Goal: Task Accomplishment & Management: Manage account settings

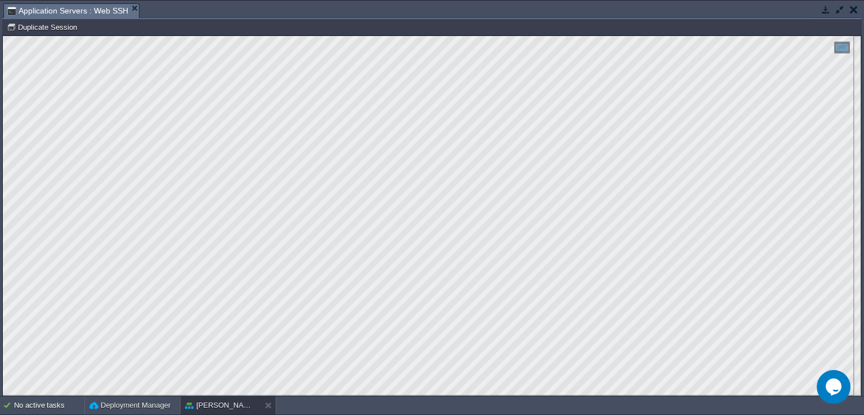
click at [855, 12] on button "button" at bounding box center [853, 9] width 8 height 10
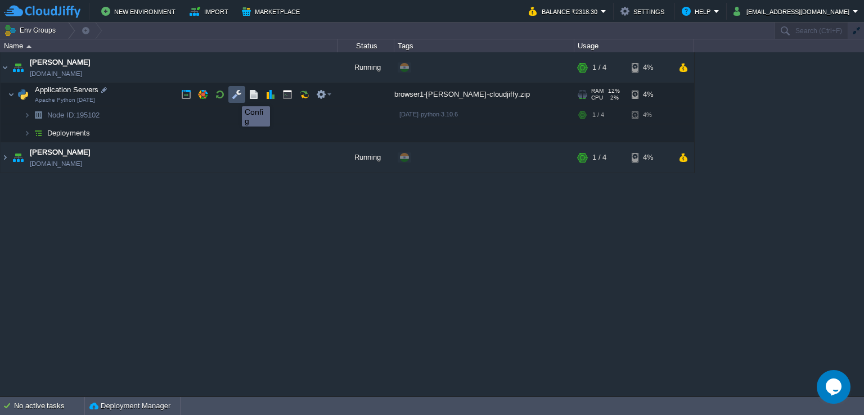
click at [233, 96] on button "button" at bounding box center [237, 94] width 10 height 10
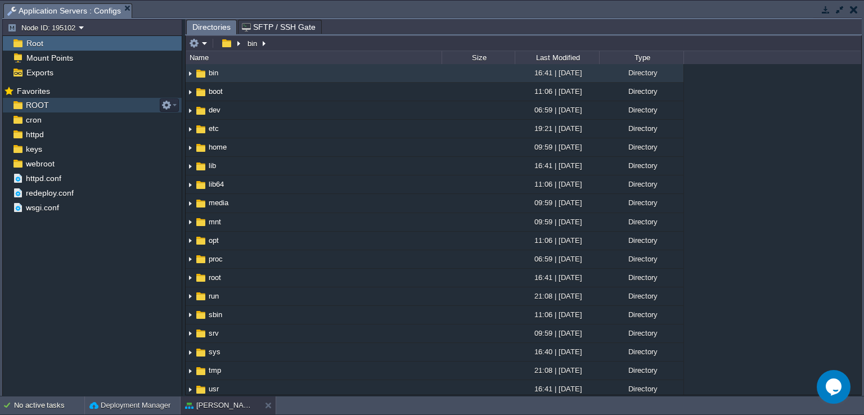
click at [61, 101] on div "ROOT" at bounding box center [92, 105] width 179 height 15
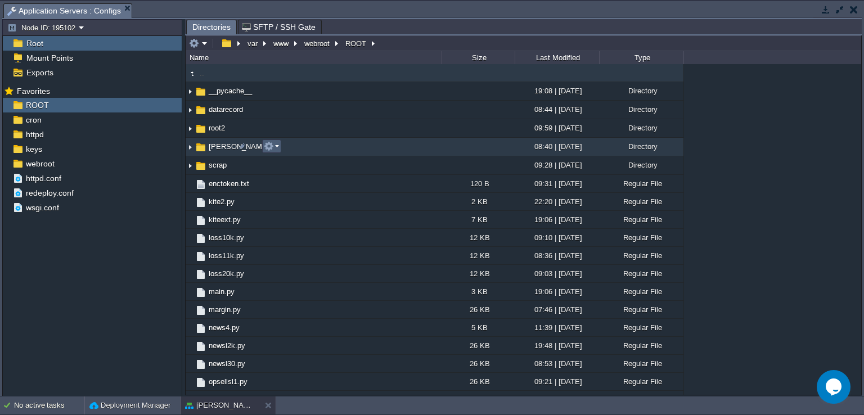
click at [275, 149] on em at bounding box center [271, 146] width 15 height 10
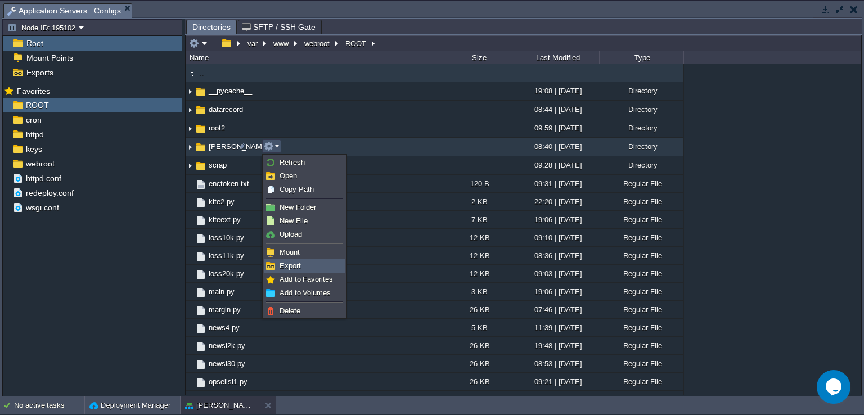
click at [319, 268] on link "Export" at bounding box center [304, 266] width 80 height 12
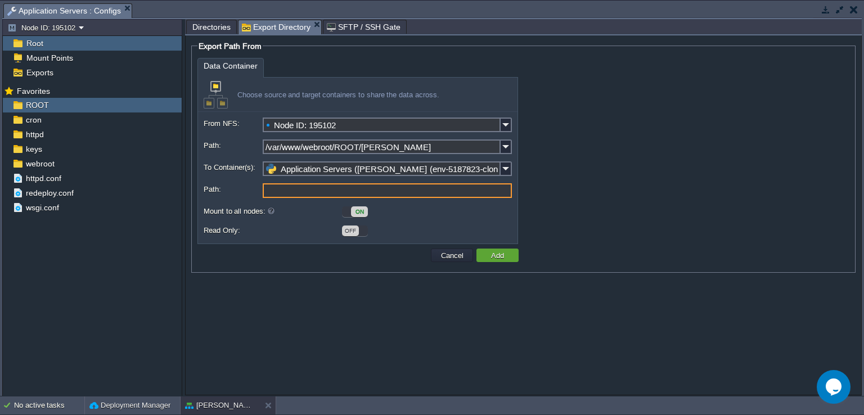
click at [351, 193] on input "Path:" at bounding box center [387, 190] width 249 height 15
click at [462, 260] on button "Cancel" at bounding box center [451, 255] width 29 height 10
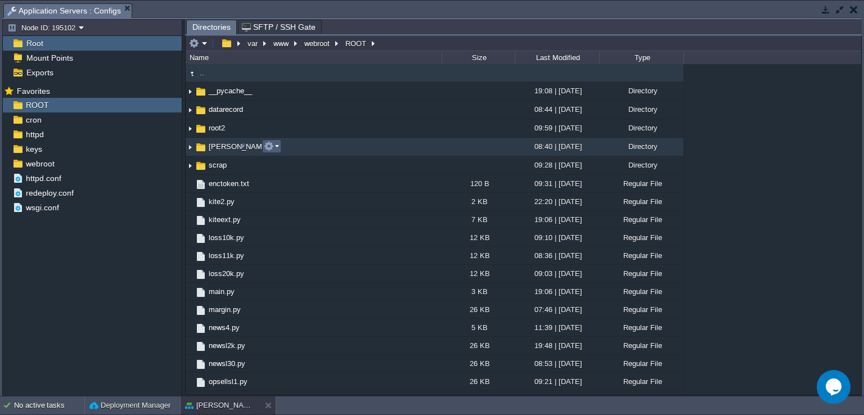
click at [272, 148] on button "button" at bounding box center [269, 146] width 10 height 10
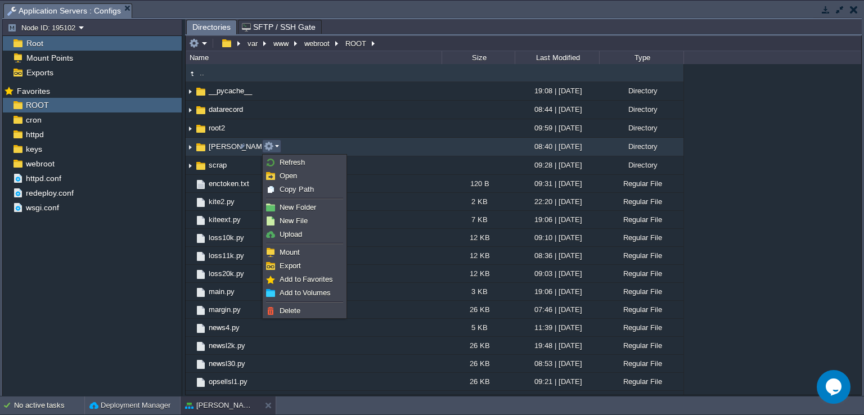
click at [191, 148] on img at bounding box center [190, 146] width 9 height 17
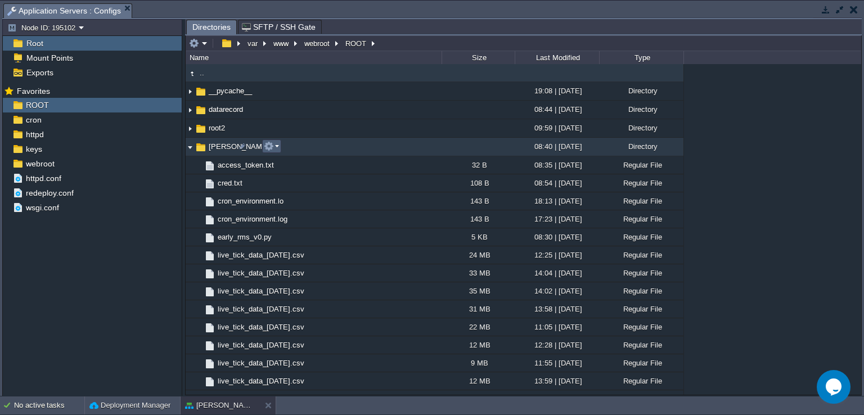
click at [276, 147] on em at bounding box center [271, 146] width 15 height 10
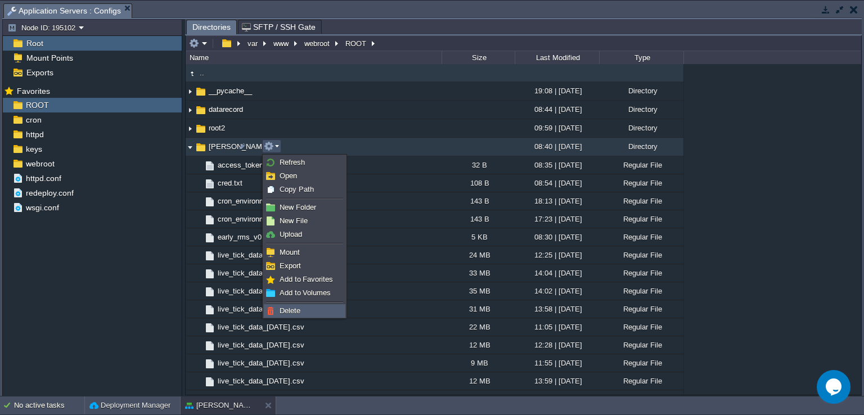
click at [316, 308] on link "Delete" at bounding box center [304, 311] width 80 height 12
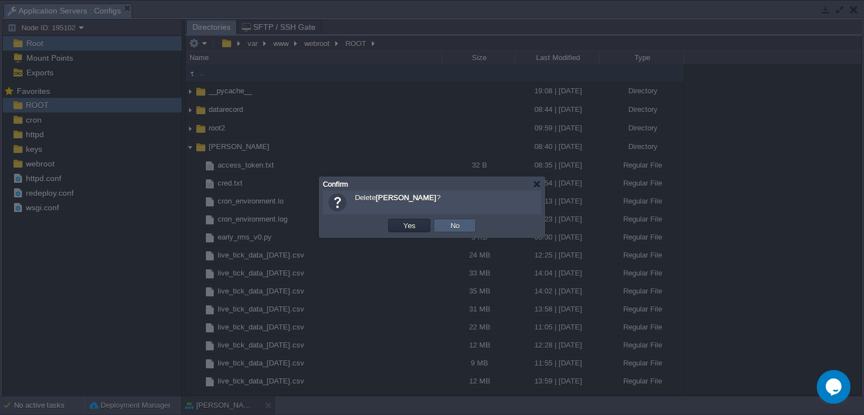
click at [462, 223] on button "No" at bounding box center [455, 225] width 16 height 10
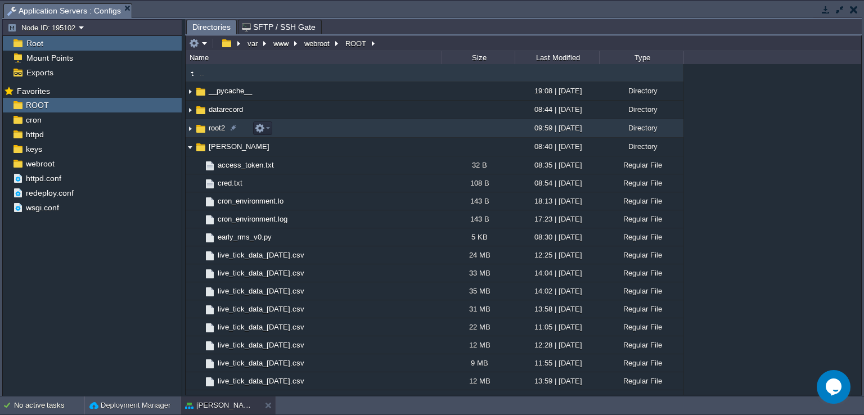
click at [188, 128] on img at bounding box center [190, 128] width 9 height 17
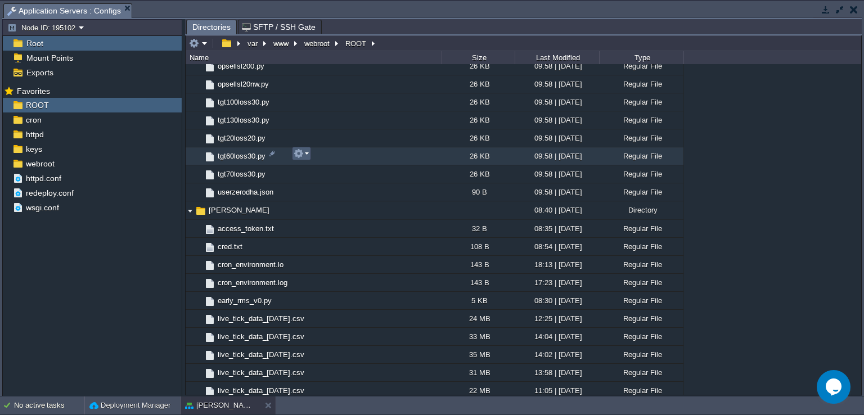
scroll to position [259, 0]
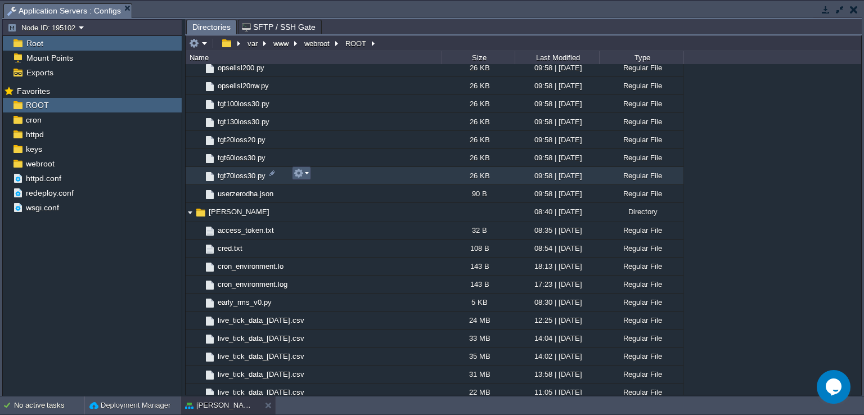
click at [308, 174] on em at bounding box center [300, 173] width 15 height 10
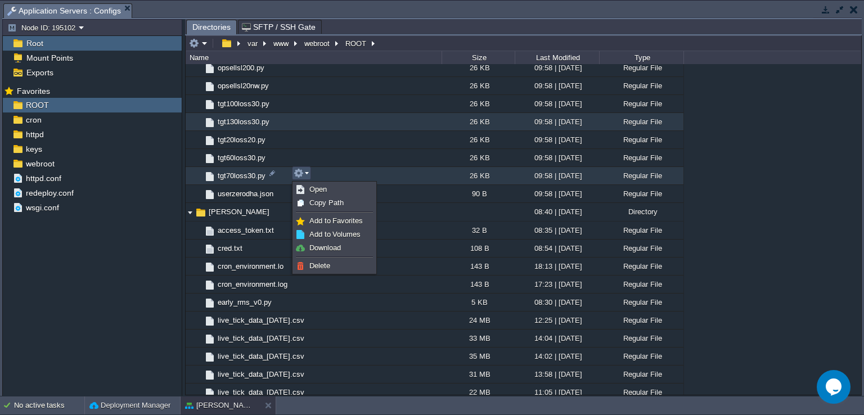
click at [349, 123] on td "tgt130loss30.py" at bounding box center [314, 122] width 256 height 18
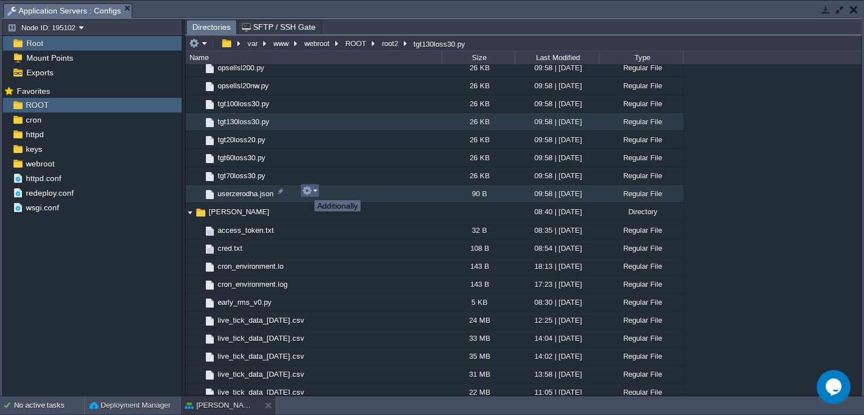
click at [306, 190] on button "button" at bounding box center [307, 191] width 10 height 10
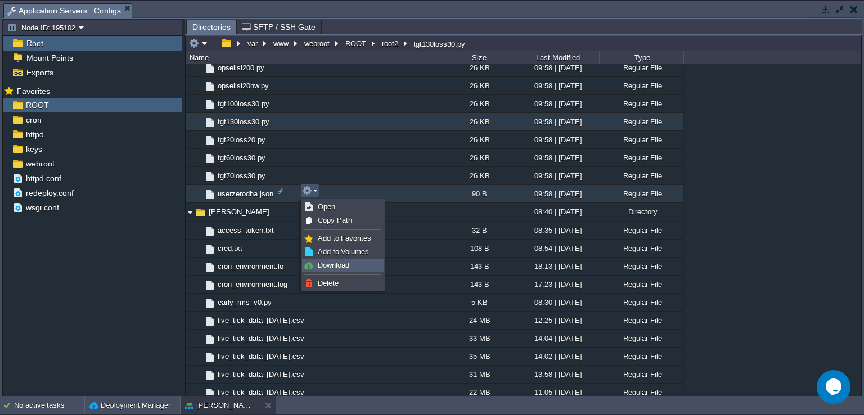
click at [318, 263] on span "Download" at bounding box center [333, 265] width 31 height 8
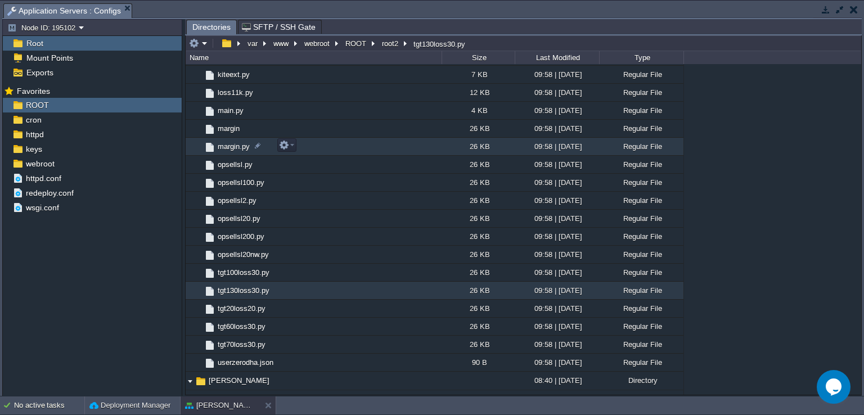
scroll to position [0, 0]
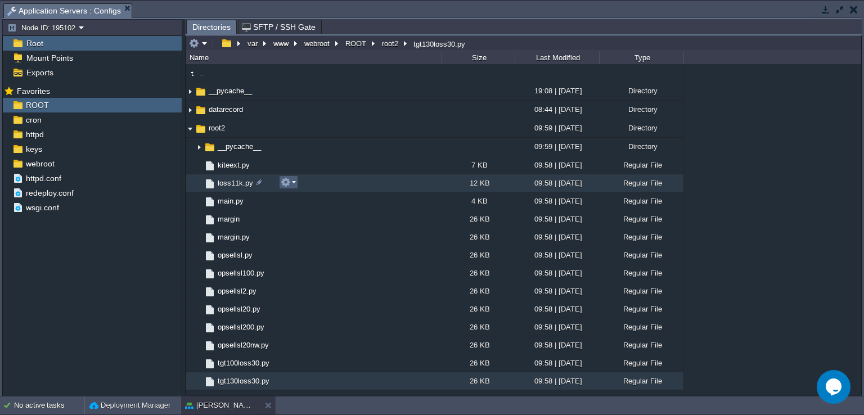
click at [292, 182] on em at bounding box center [288, 182] width 15 height 10
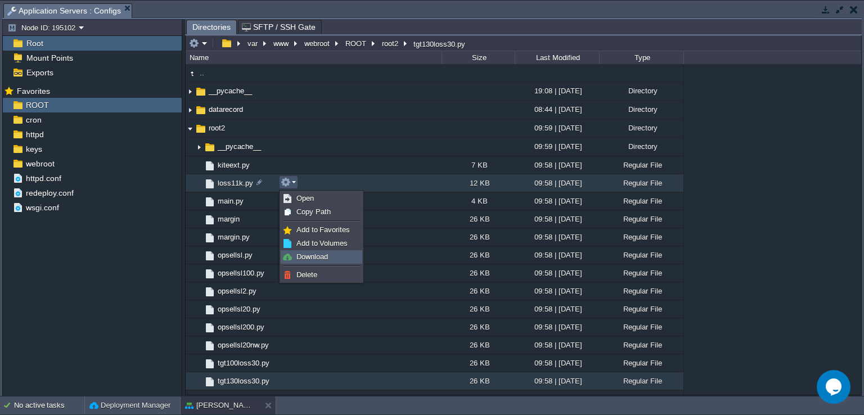
click at [328, 256] on span "Download" at bounding box center [311, 256] width 31 height 8
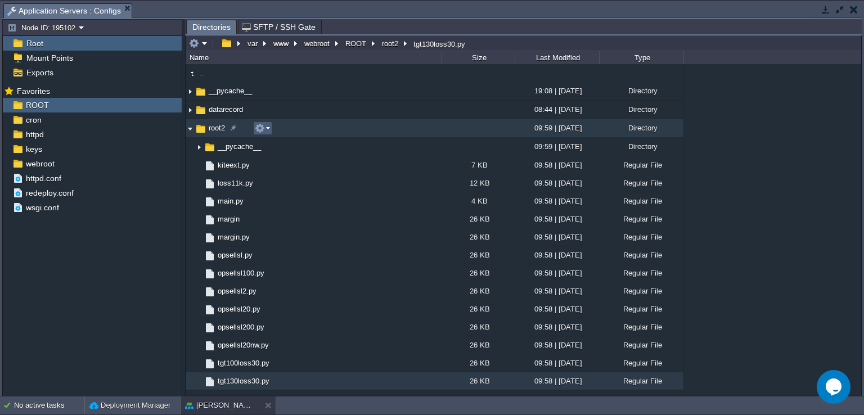
click at [264, 130] on button "button" at bounding box center [260, 128] width 10 height 10
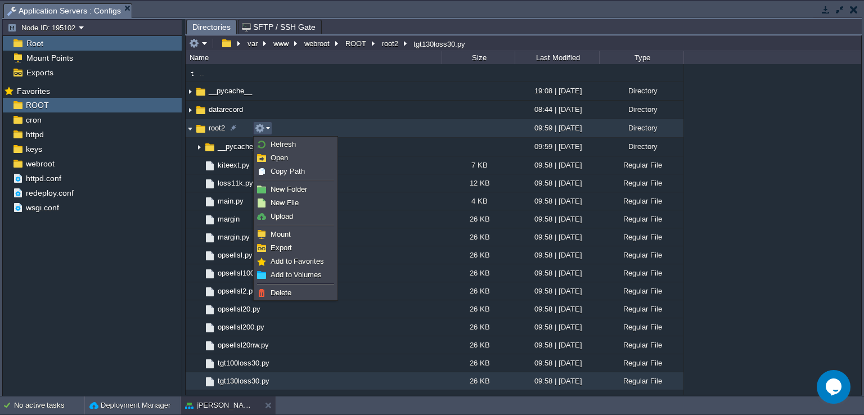
click at [766, 157] on div ".. __pycache__ 19:08 | [DATE] Directory datarecord 08:44 | [DATE] Directory roo…" at bounding box center [523, 229] width 675 height 331
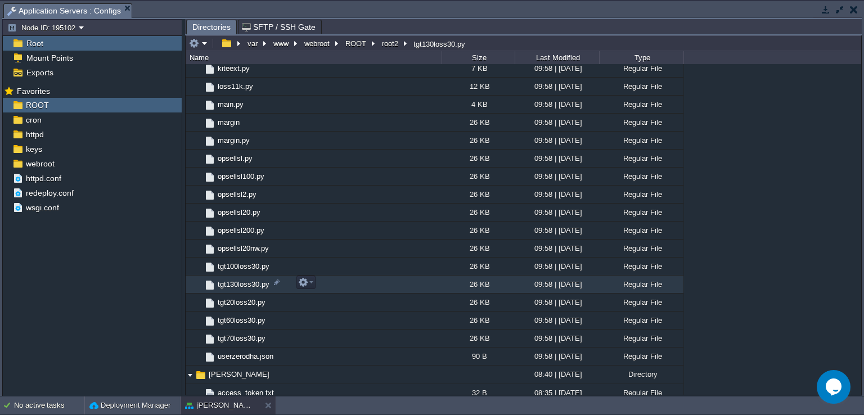
scroll to position [112, 0]
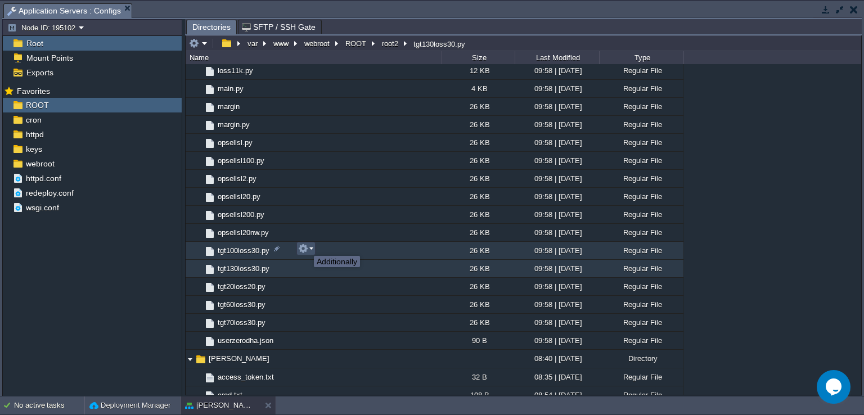
click at [305, 246] on button "button" at bounding box center [303, 248] width 10 height 10
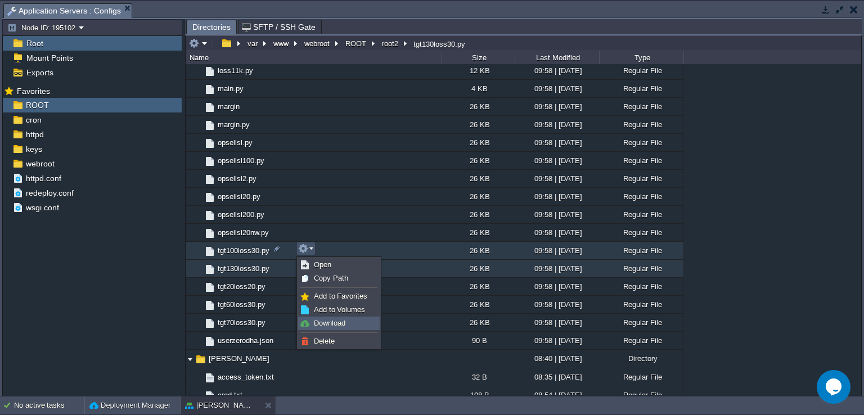
click at [331, 324] on span "Download" at bounding box center [329, 323] width 31 height 8
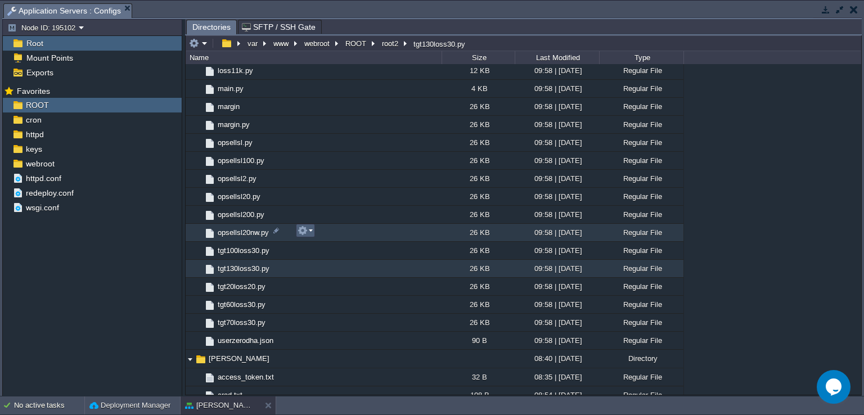
click at [308, 229] on em at bounding box center [304, 230] width 15 height 10
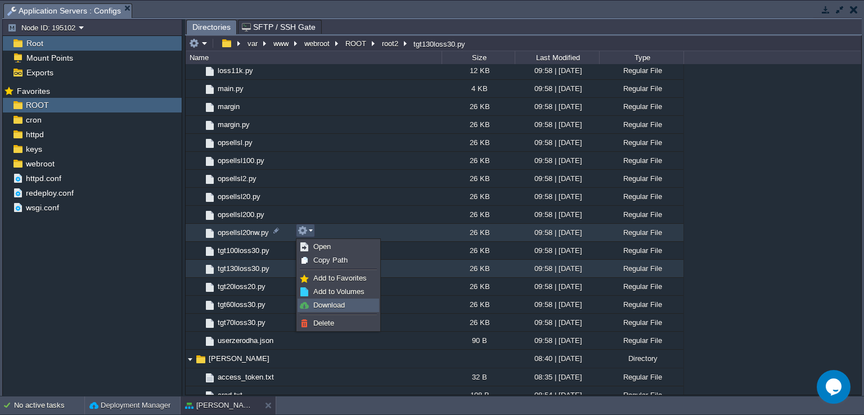
click at [332, 299] on link "Download" at bounding box center [338, 305] width 80 height 12
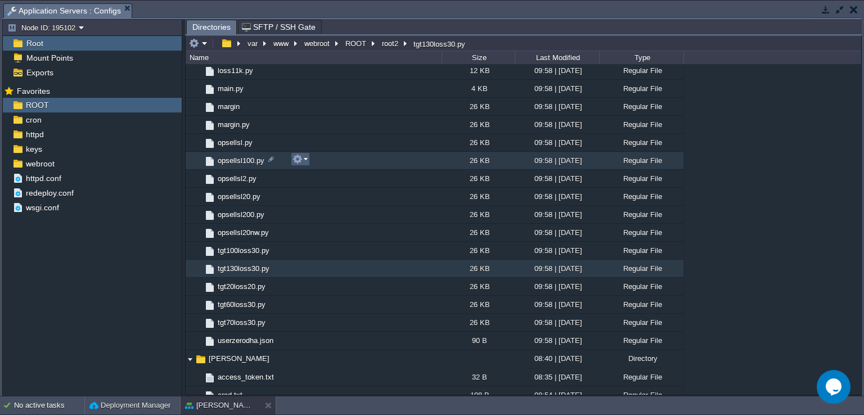
click at [304, 160] on em at bounding box center [299, 159] width 15 height 10
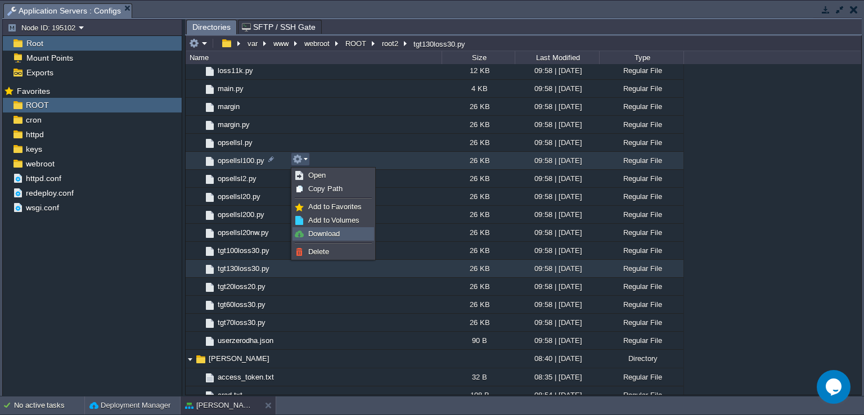
click at [324, 234] on span "Download" at bounding box center [323, 233] width 31 height 8
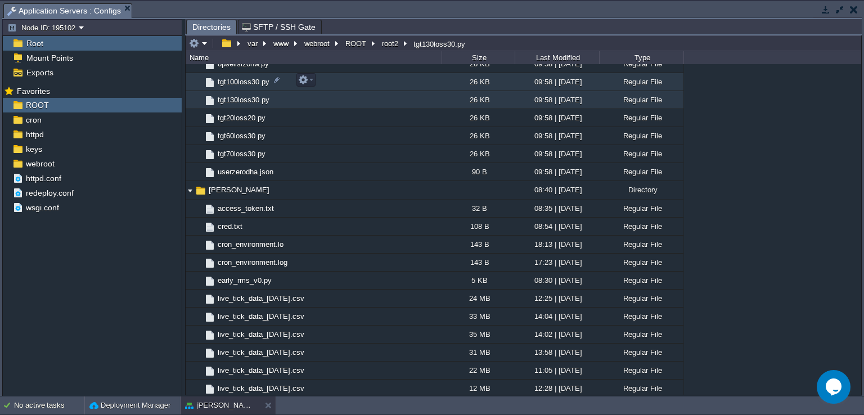
scroll to position [0, 0]
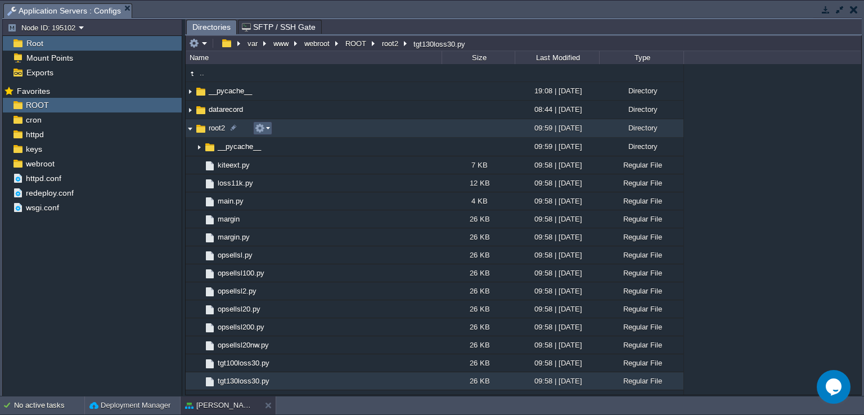
click at [268, 126] on em at bounding box center [262, 128] width 15 height 10
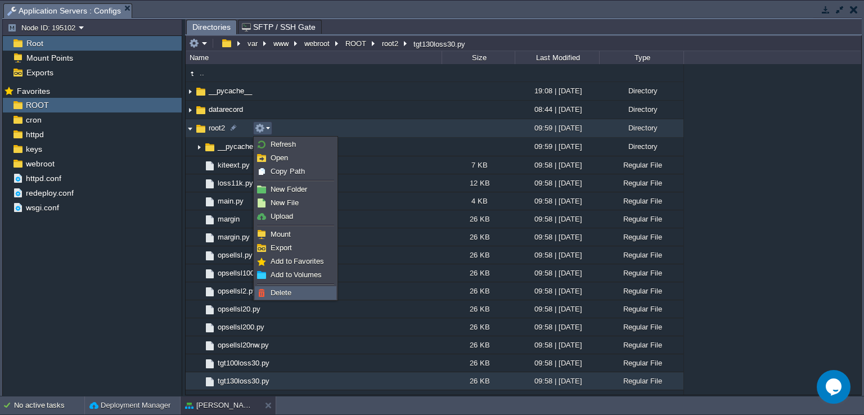
click at [293, 291] on link "Delete" at bounding box center [295, 293] width 80 height 12
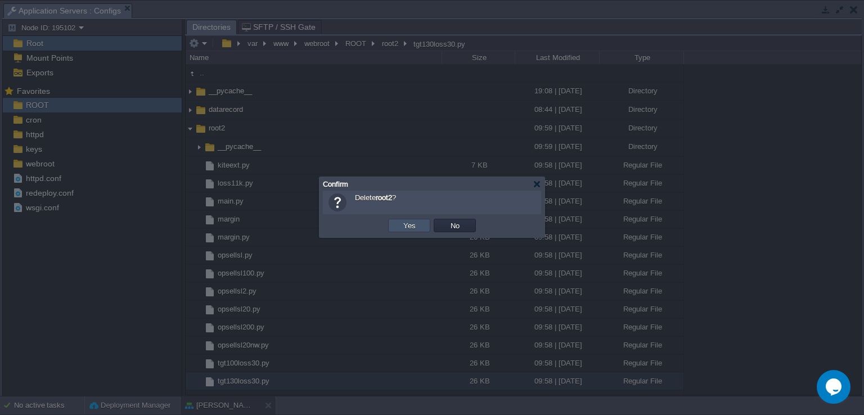
click at [405, 222] on button "Yes" at bounding box center [409, 225] width 19 height 10
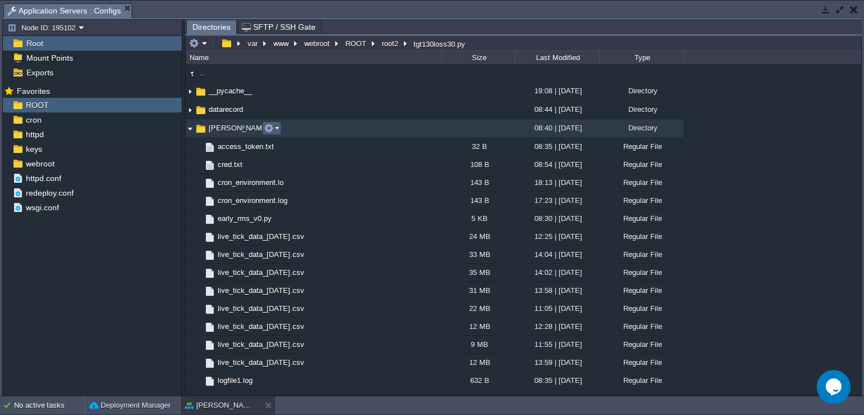
click at [272, 124] on button "button" at bounding box center [269, 128] width 10 height 10
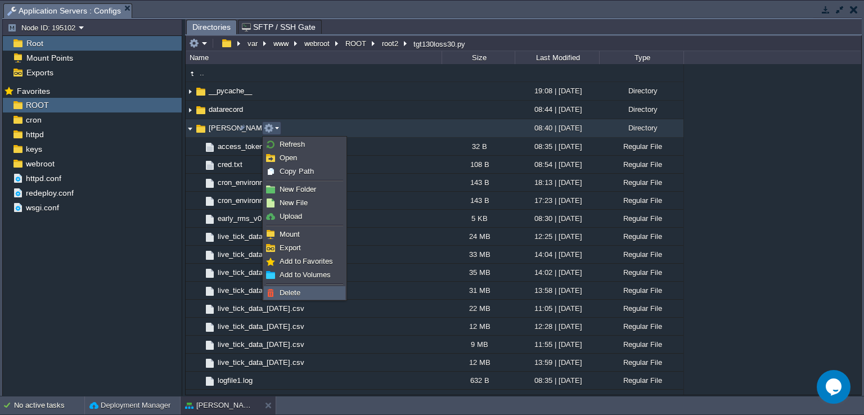
click at [297, 288] on span "Delete" at bounding box center [289, 292] width 21 height 8
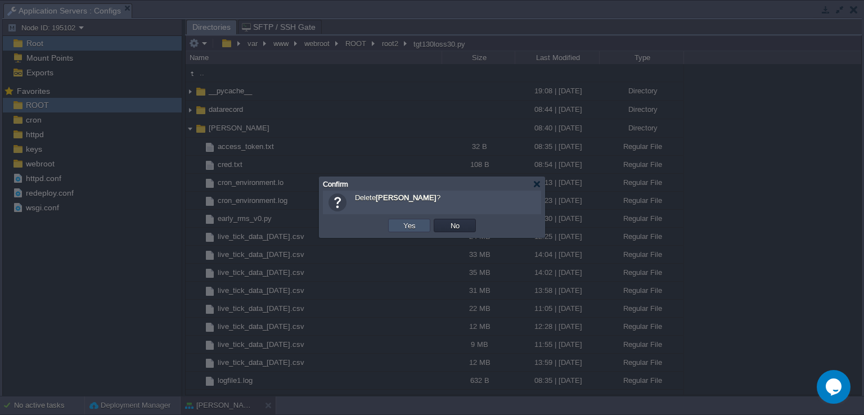
click at [406, 223] on button "Yes" at bounding box center [409, 225] width 19 height 10
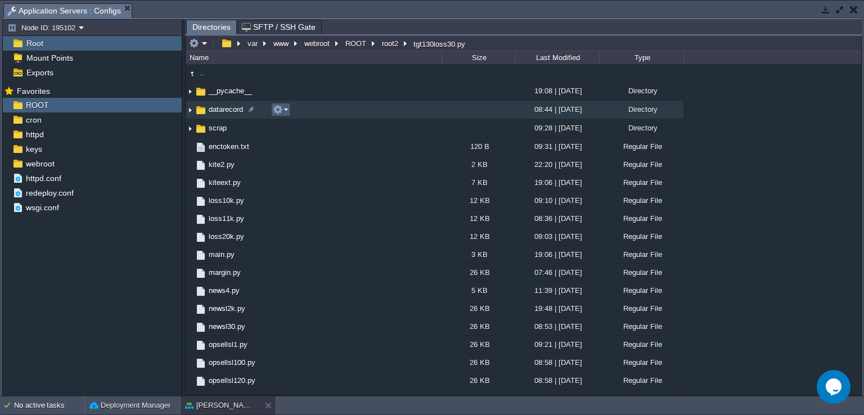
click at [281, 110] on button "button" at bounding box center [278, 110] width 10 height 10
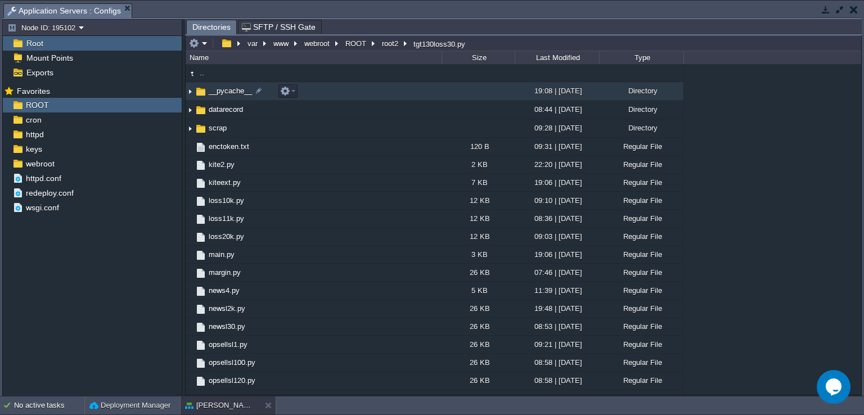
click at [350, 91] on td "__pycache__" at bounding box center [314, 91] width 256 height 19
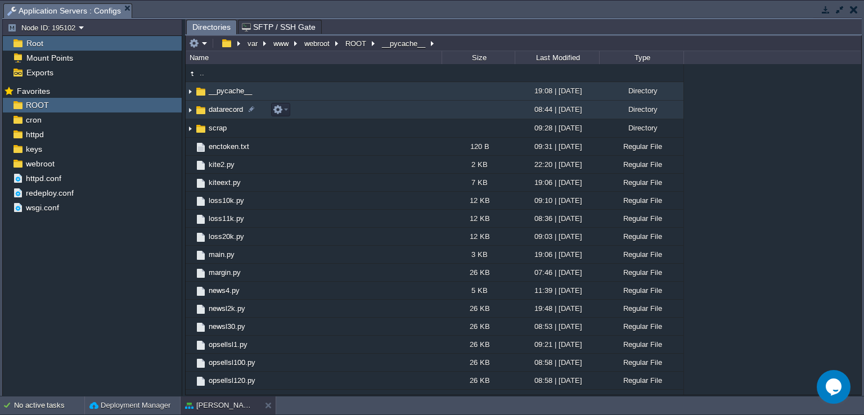
click at [189, 110] on img at bounding box center [190, 109] width 9 height 17
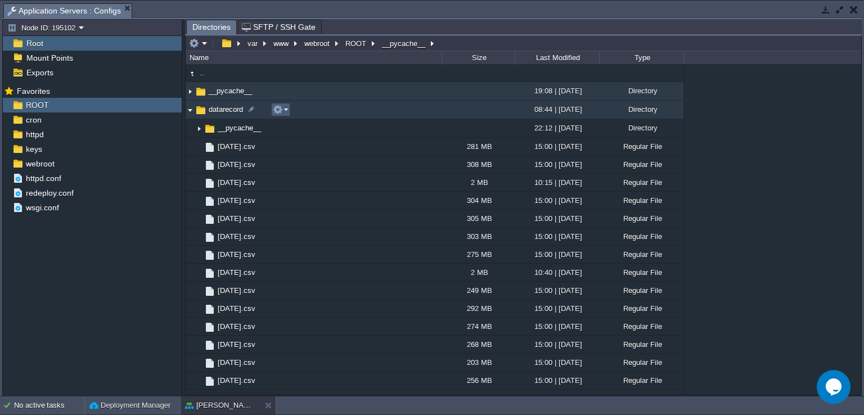
click at [281, 112] on button "button" at bounding box center [278, 110] width 10 height 10
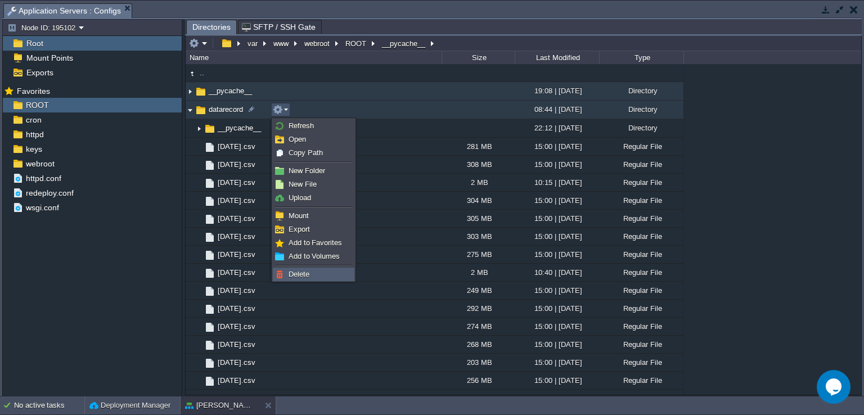
click at [315, 274] on link "Delete" at bounding box center [313, 274] width 80 height 12
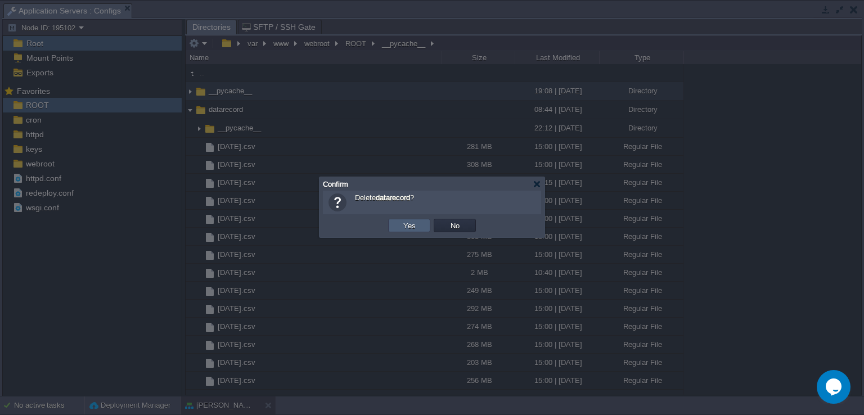
click at [397, 229] on td "Yes" at bounding box center [409, 225] width 42 height 13
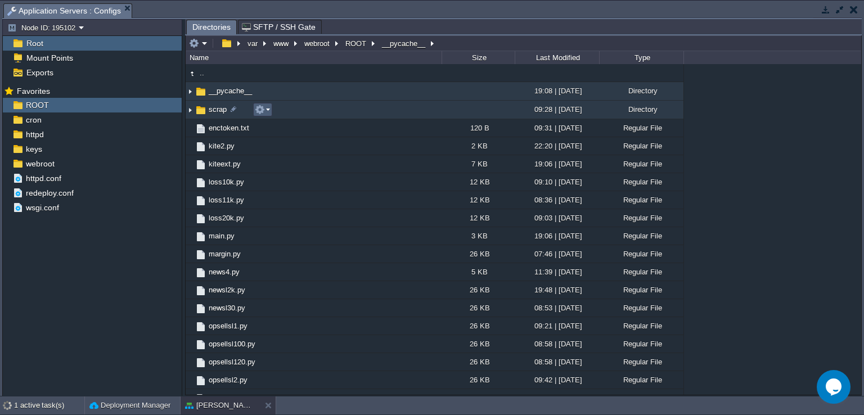
click at [261, 110] on button "button" at bounding box center [260, 110] width 10 height 10
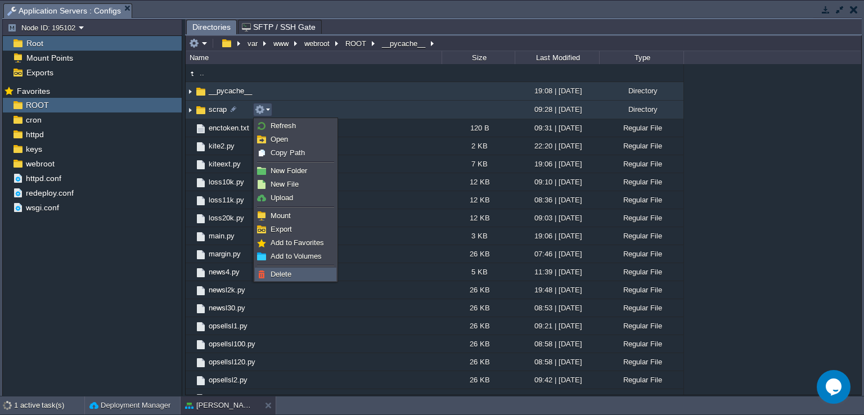
click at [283, 273] on span "Delete" at bounding box center [280, 274] width 21 height 8
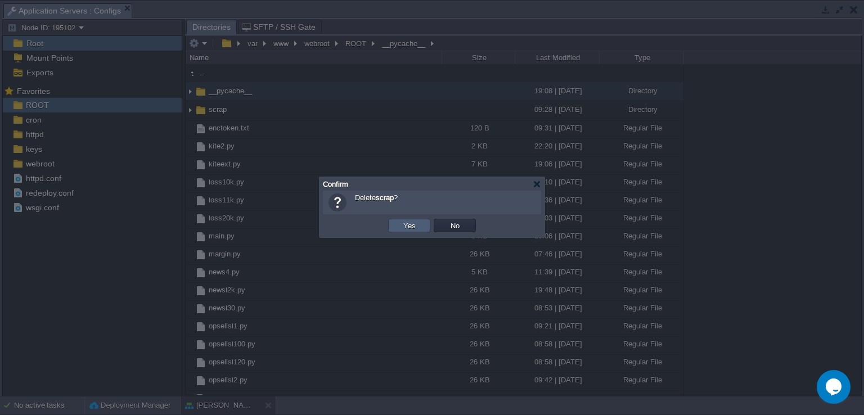
click at [395, 219] on td "Yes" at bounding box center [409, 225] width 42 height 13
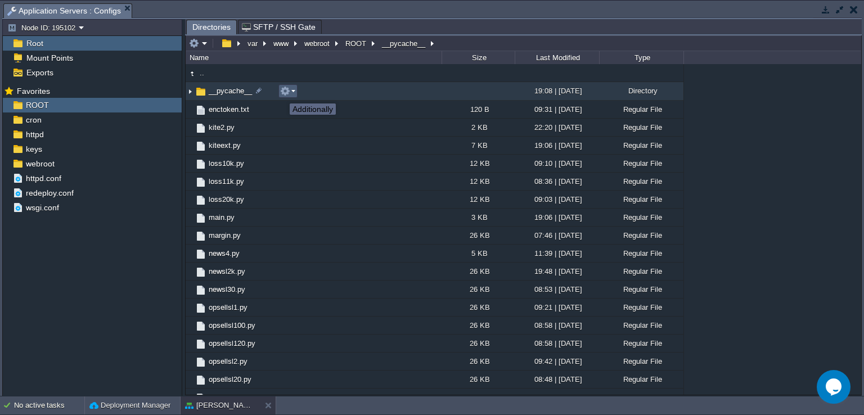
click at [287, 93] on button "button" at bounding box center [285, 91] width 10 height 10
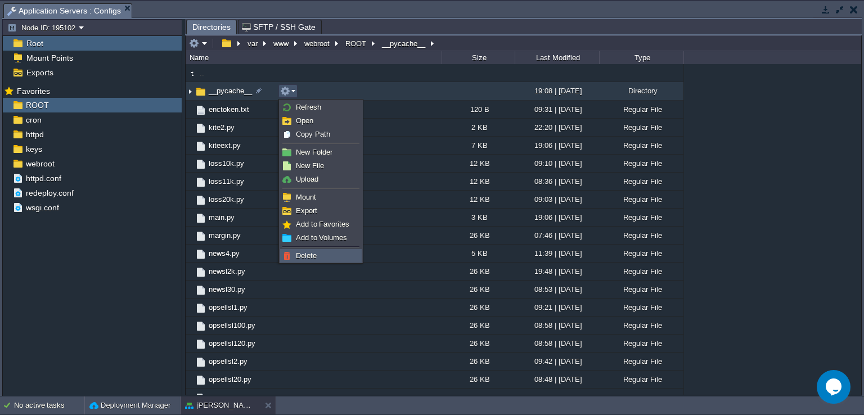
click at [311, 251] on span "Delete" at bounding box center [306, 255] width 21 height 8
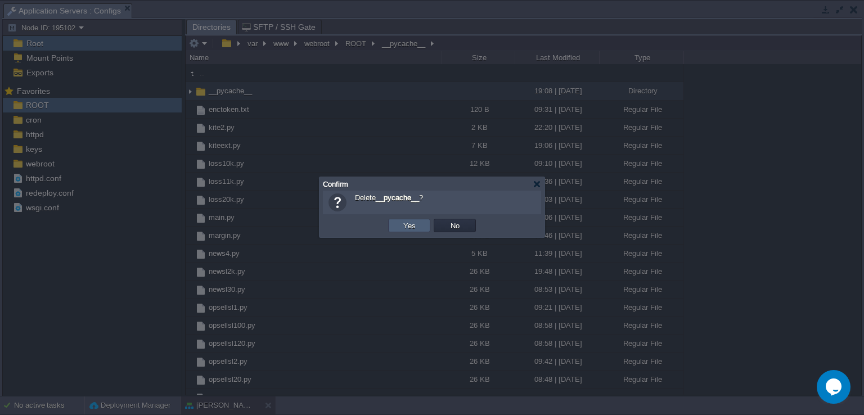
click at [404, 227] on button "Yes" at bounding box center [409, 225] width 19 height 10
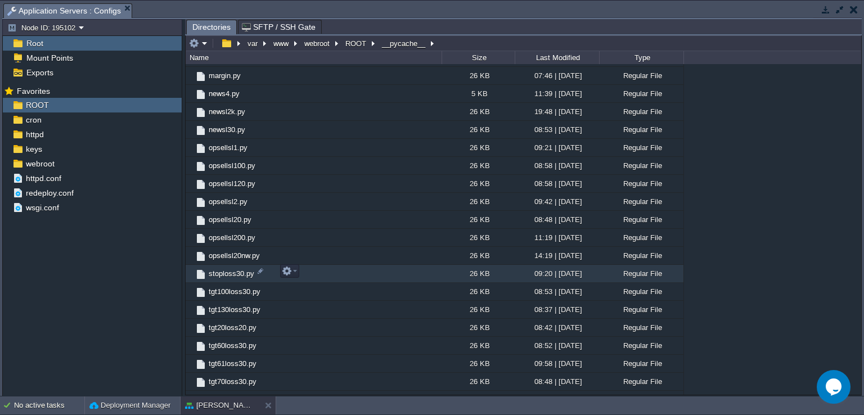
scroll to position [187, 0]
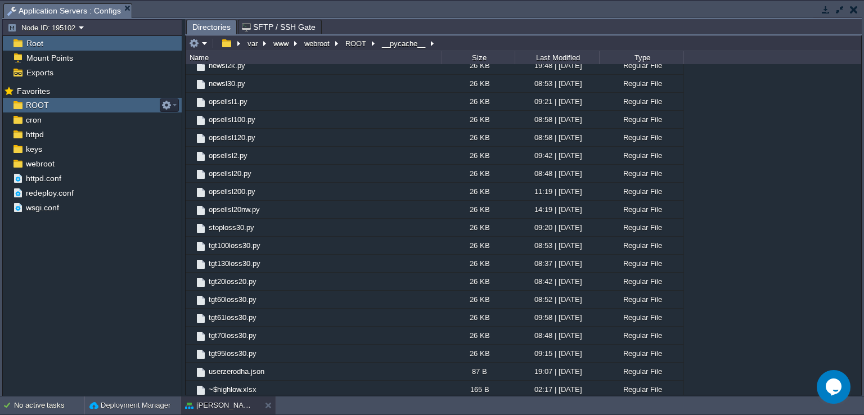
click at [64, 106] on div "ROOT" at bounding box center [92, 105] width 179 height 15
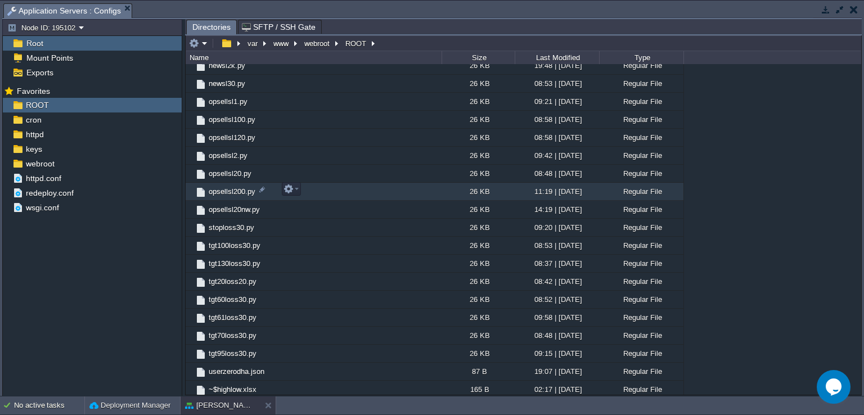
scroll to position [0, 0]
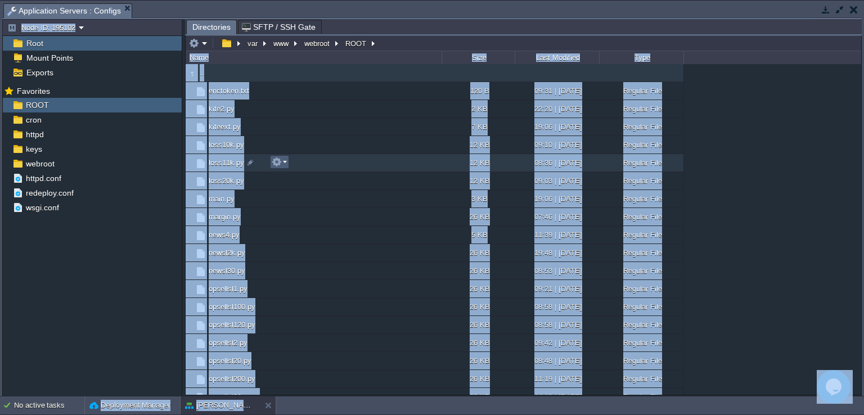
click at [274, 167] on button "button" at bounding box center [277, 162] width 10 height 10
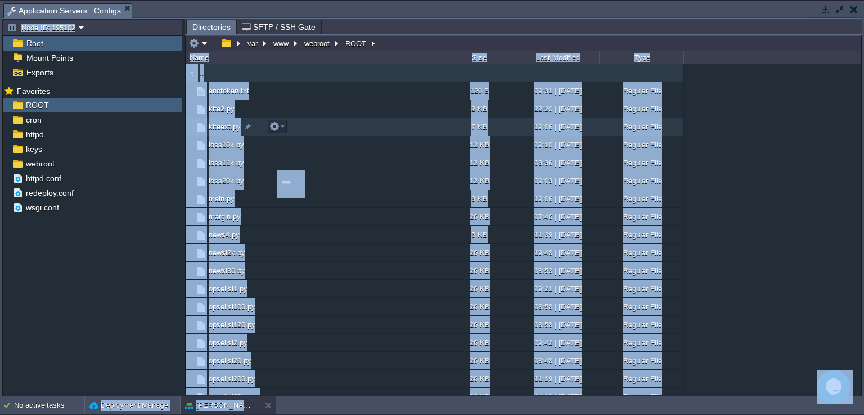
click at [322, 131] on td "kiteext.py" at bounding box center [314, 127] width 256 height 18
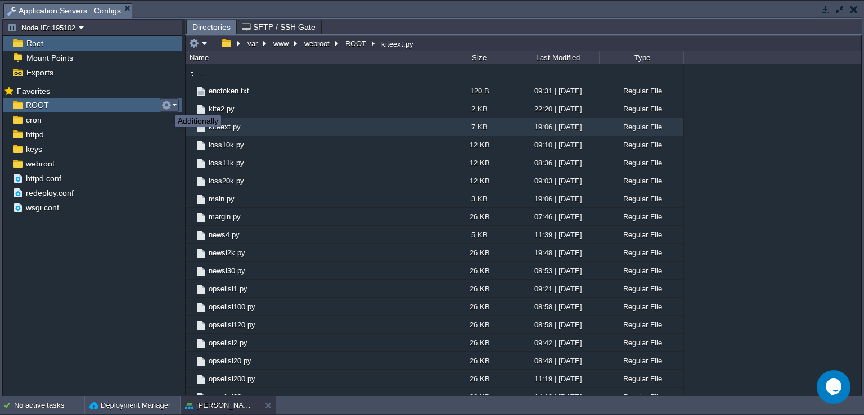
click at [169, 105] on button "button" at bounding box center [166, 105] width 10 height 10
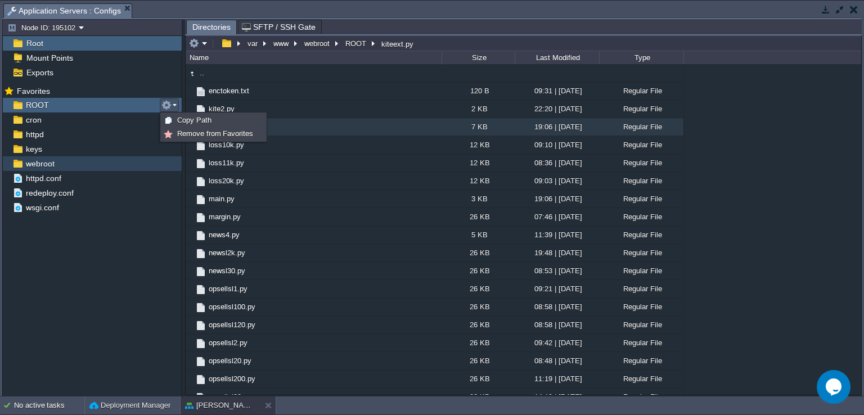
click at [126, 164] on div "webroot" at bounding box center [92, 163] width 179 height 15
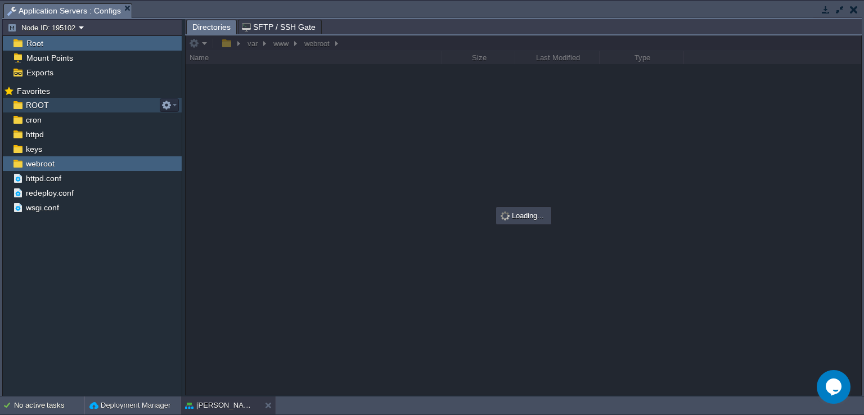
click at [86, 108] on div "ROOT" at bounding box center [92, 105] width 179 height 15
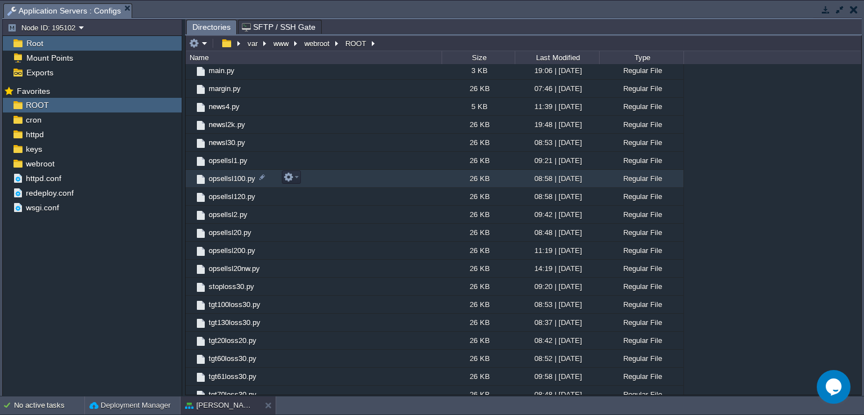
scroll to position [187, 0]
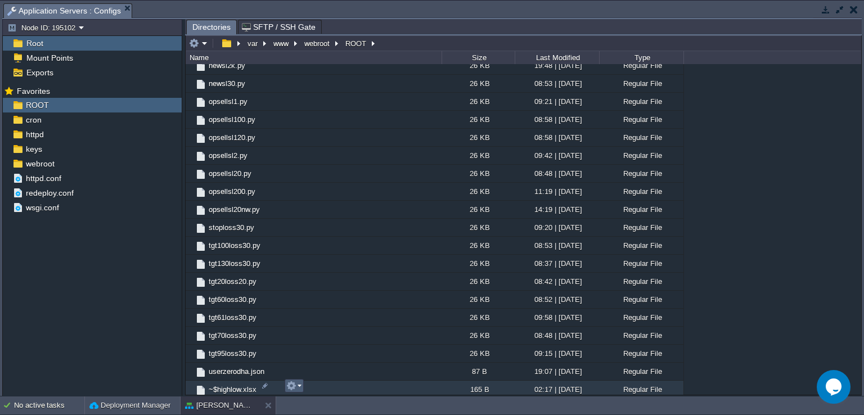
click at [296, 387] on button "button" at bounding box center [291, 386] width 10 height 10
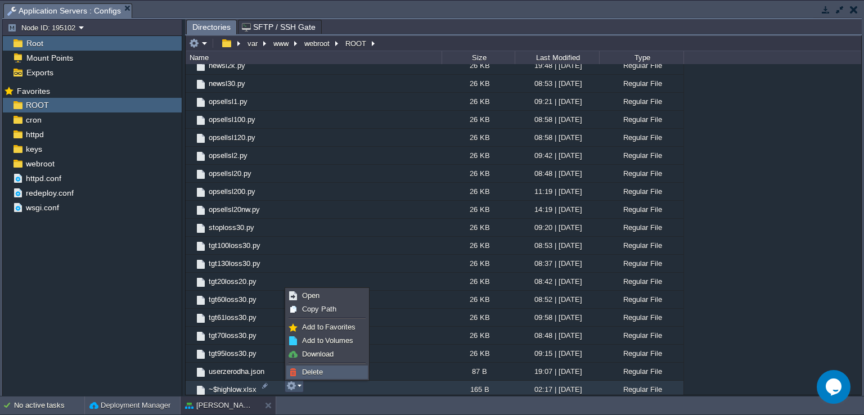
click at [314, 369] on span "Delete" at bounding box center [312, 372] width 21 height 8
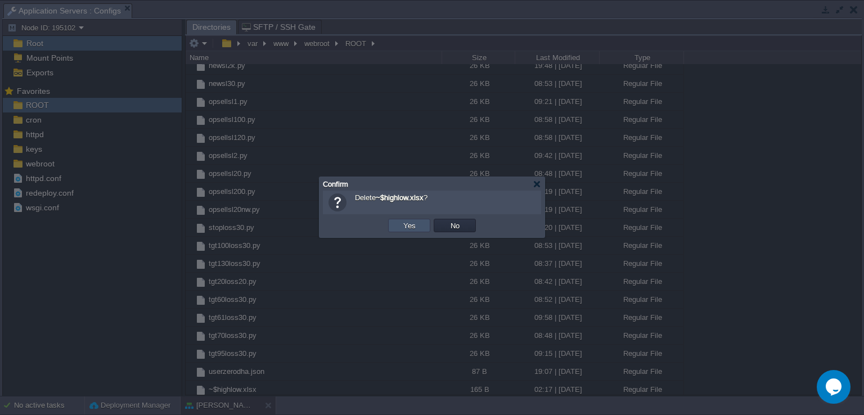
click at [412, 222] on button "Yes" at bounding box center [409, 225] width 19 height 10
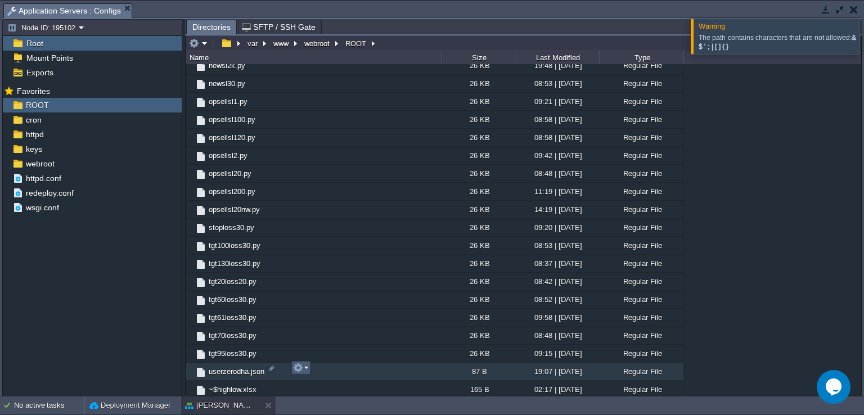
click at [304, 367] on em at bounding box center [300, 368] width 15 height 10
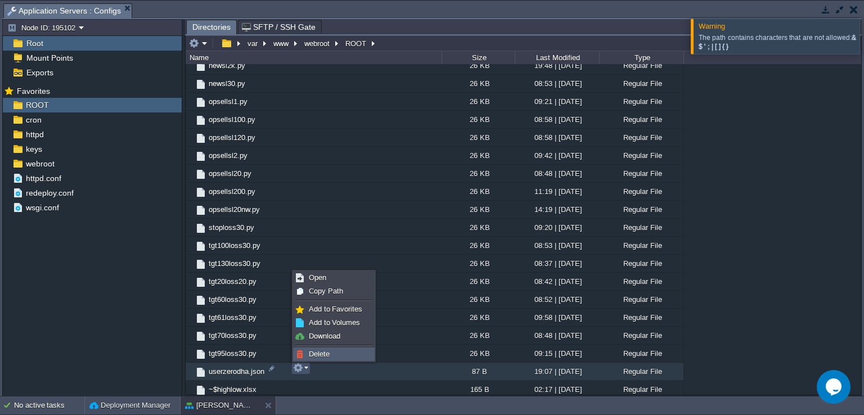
click at [320, 351] on span "Delete" at bounding box center [319, 354] width 21 height 8
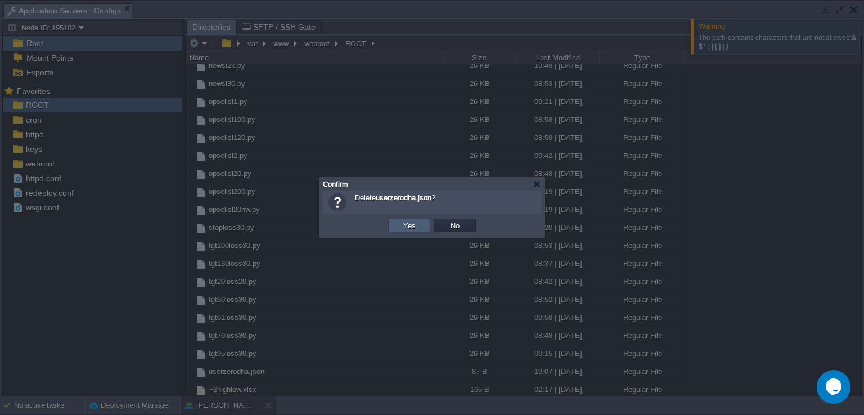
click at [397, 219] on td "Yes" at bounding box center [409, 225] width 42 height 13
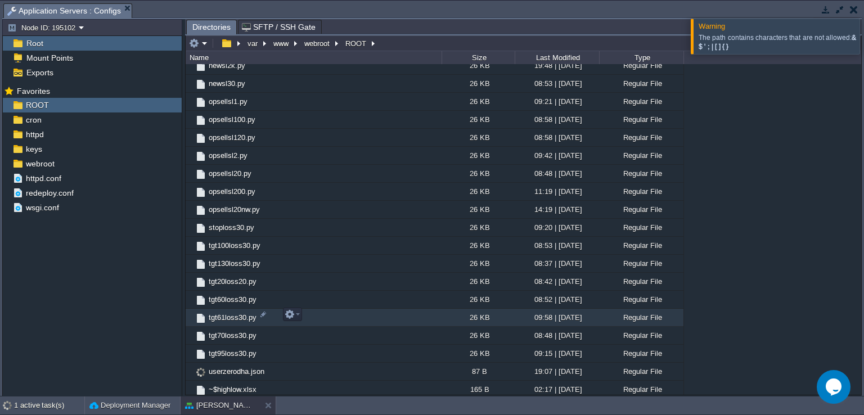
scroll to position [170, 0]
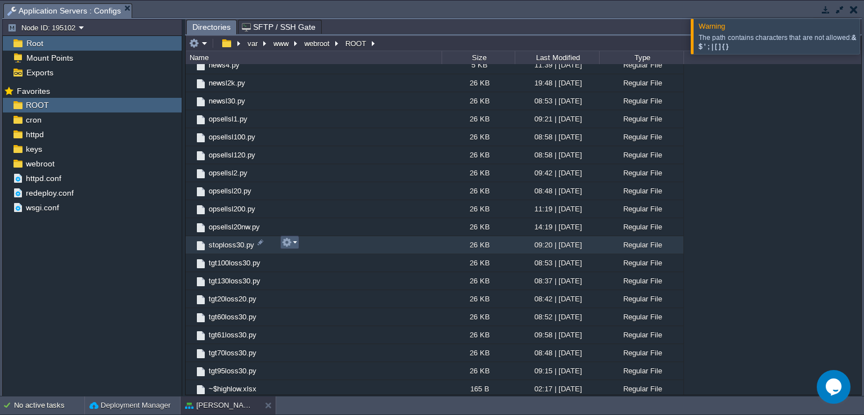
click at [297, 240] on td at bounding box center [289, 242] width 19 height 13
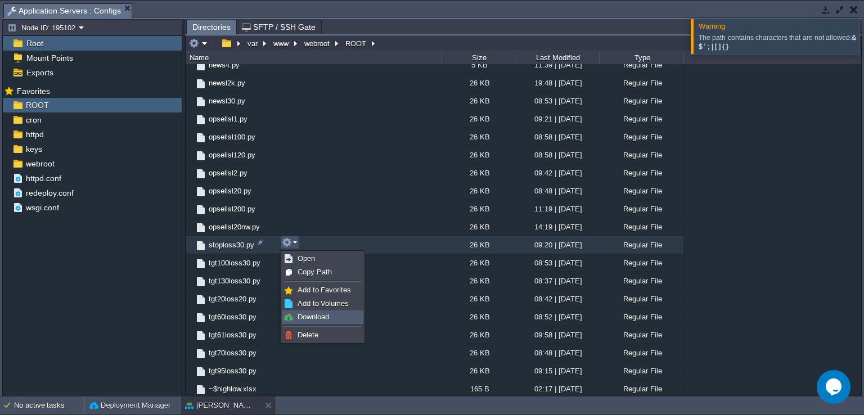
click at [317, 318] on span "Download" at bounding box center [312, 317] width 31 height 8
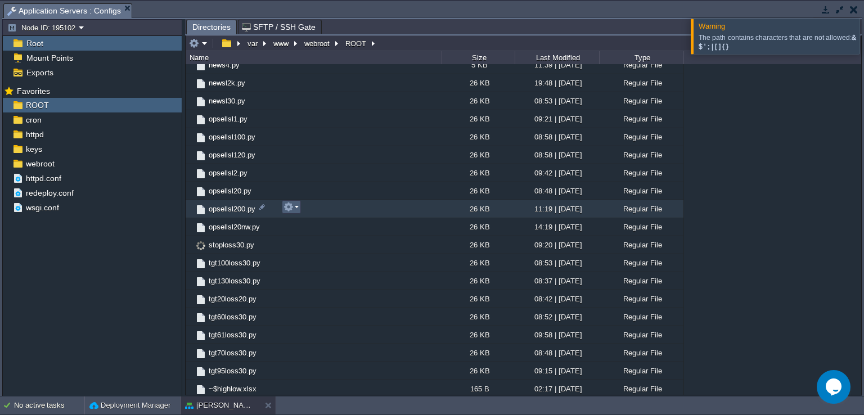
click at [295, 209] on em at bounding box center [290, 207] width 15 height 10
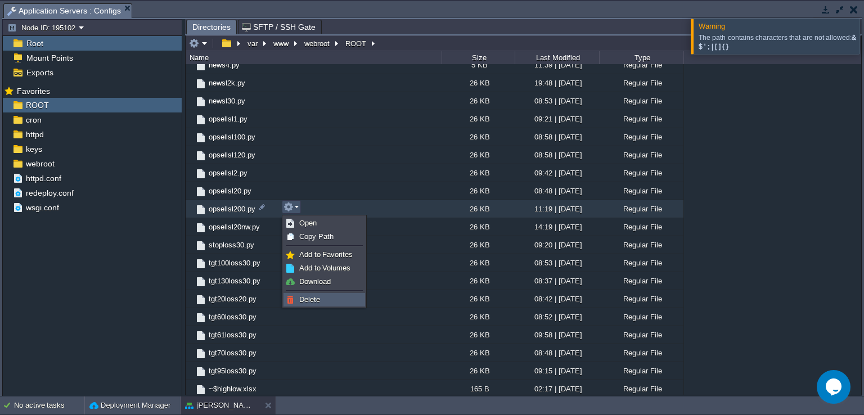
click at [310, 297] on span "Delete" at bounding box center [309, 299] width 21 height 8
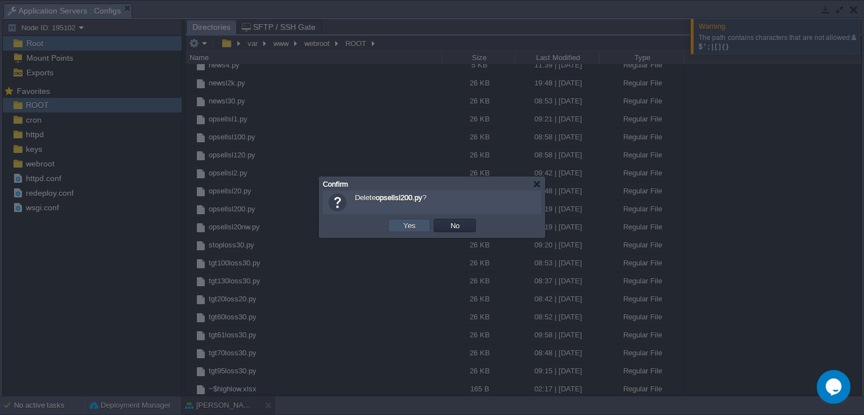
click at [412, 227] on button "Yes" at bounding box center [409, 225] width 19 height 10
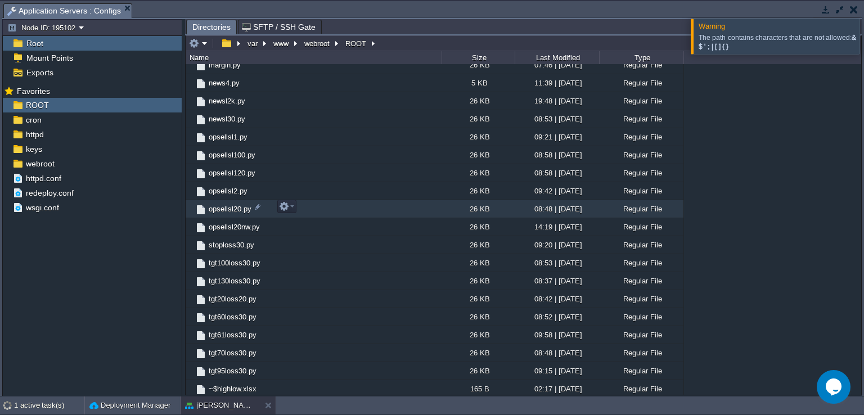
scroll to position [0, 0]
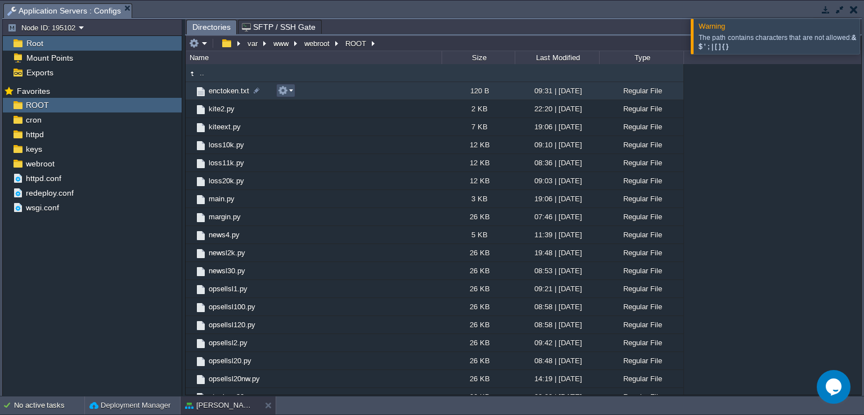
click at [281, 94] on button "button" at bounding box center [283, 90] width 10 height 10
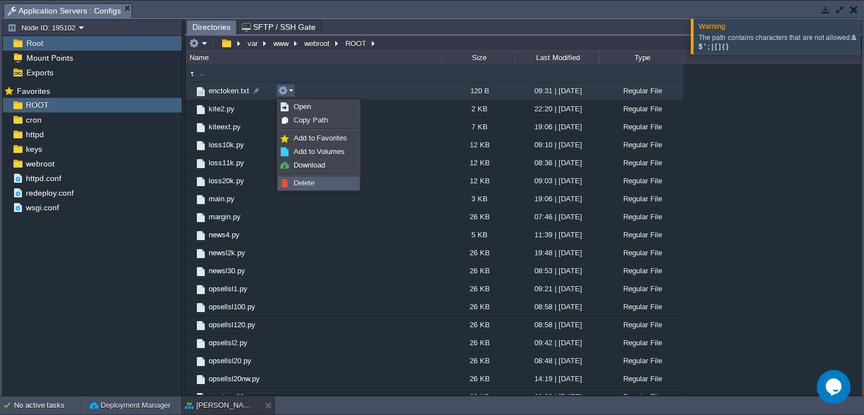
click at [310, 180] on span "Delete" at bounding box center [303, 183] width 21 height 8
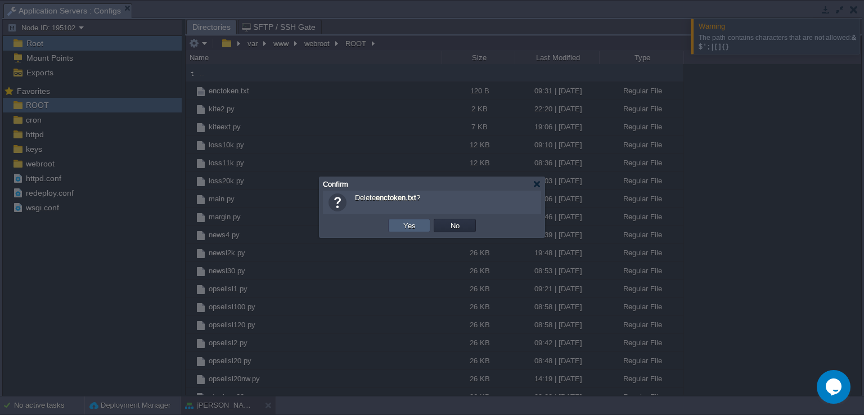
click at [415, 223] on button "Yes" at bounding box center [409, 225] width 19 height 10
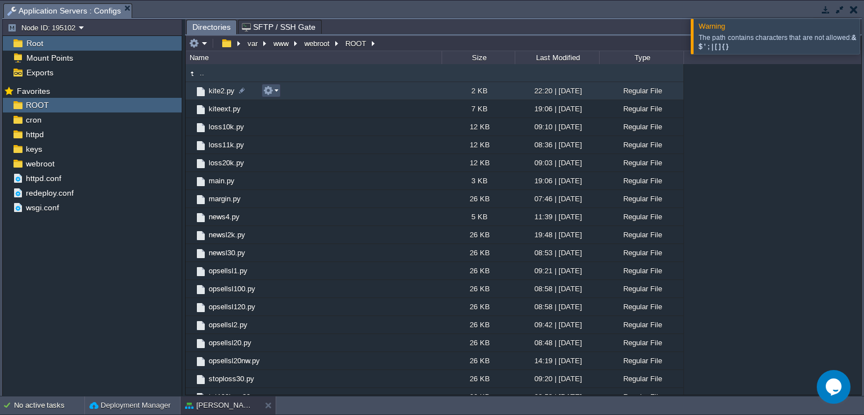
click at [265, 93] on button "button" at bounding box center [268, 90] width 10 height 10
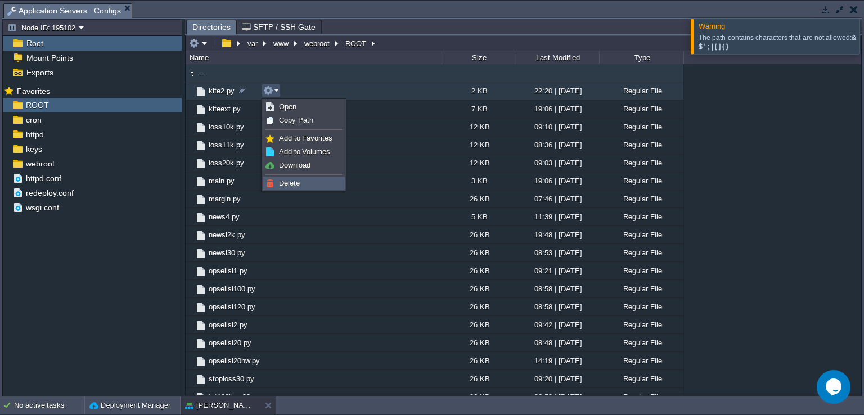
click at [288, 180] on span "Delete" at bounding box center [289, 183] width 21 height 8
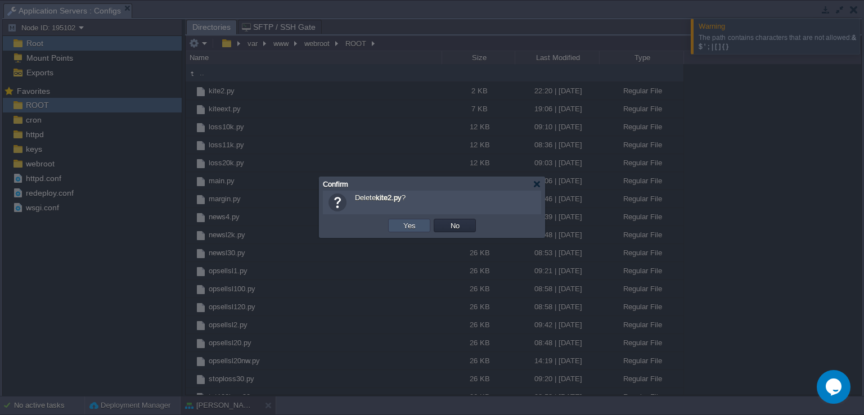
click at [416, 222] on button "Yes" at bounding box center [409, 225] width 19 height 10
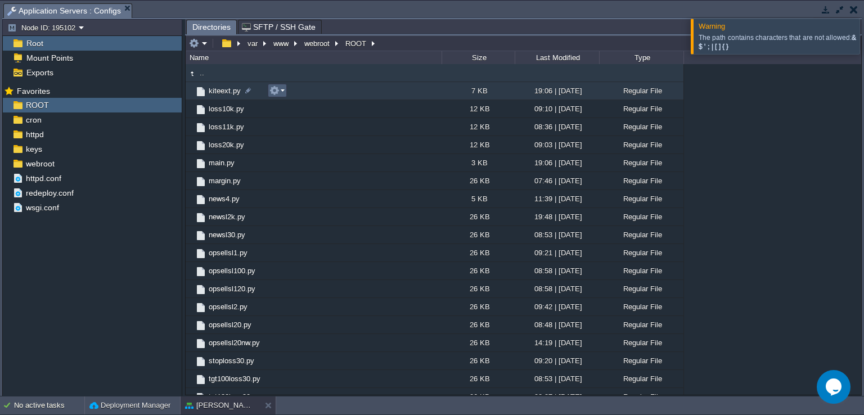
click at [275, 94] on button "button" at bounding box center [274, 90] width 10 height 10
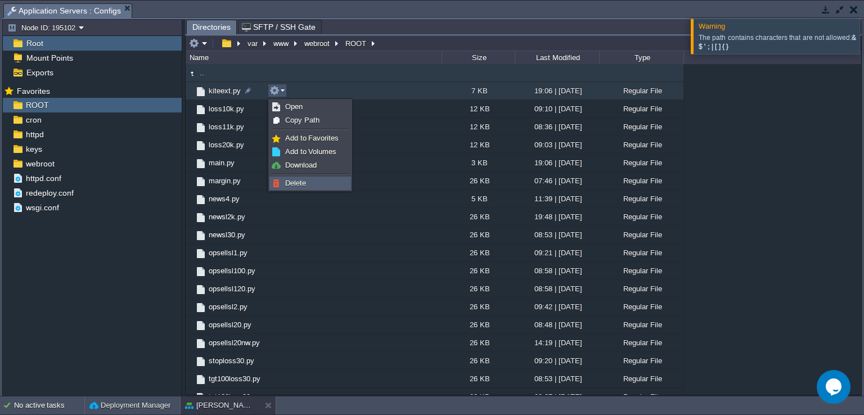
click at [308, 180] on link "Delete" at bounding box center [310, 183] width 80 height 12
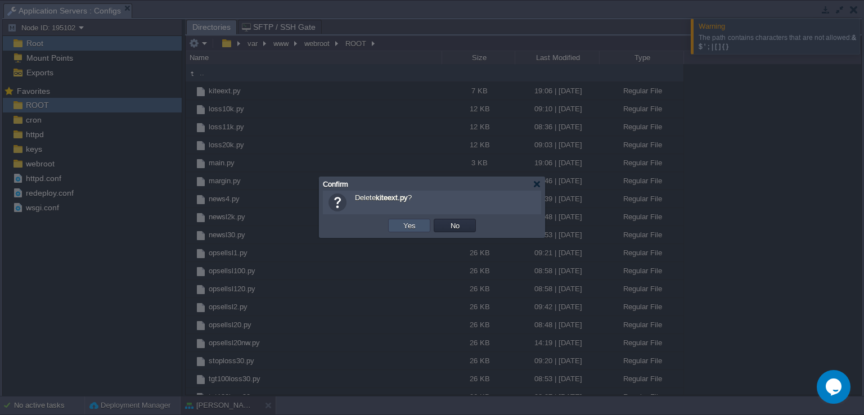
click at [402, 223] on button "Yes" at bounding box center [409, 225] width 19 height 10
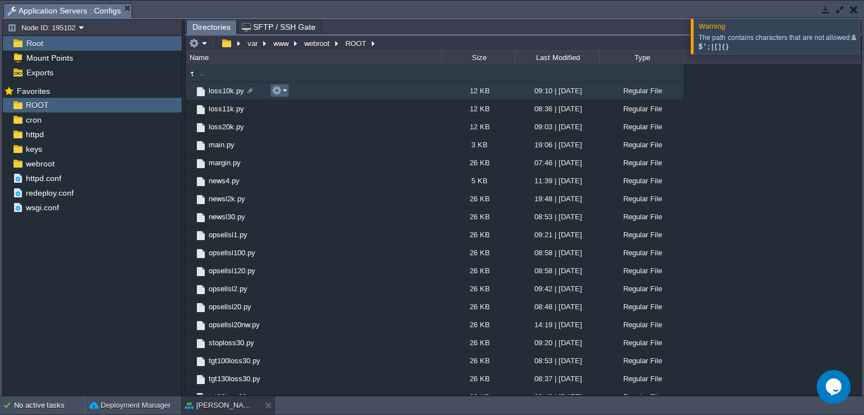
click at [281, 91] on button "button" at bounding box center [277, 90] width 10 height 10
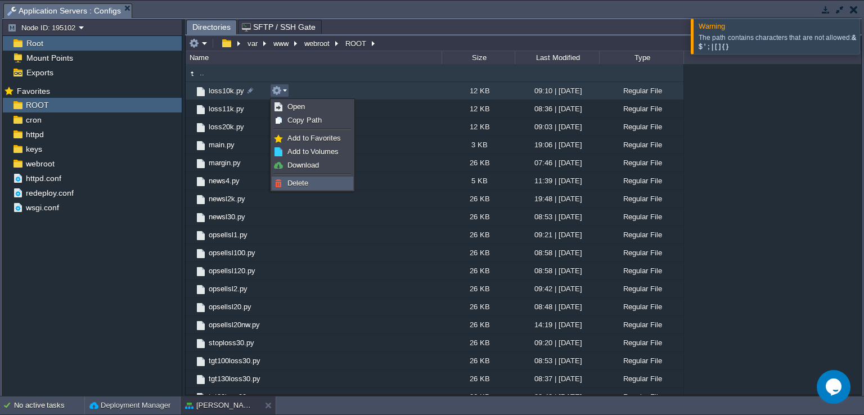
click at [311, 178] on link "Delete" at bounding box center [312, 183] width 80 height 12
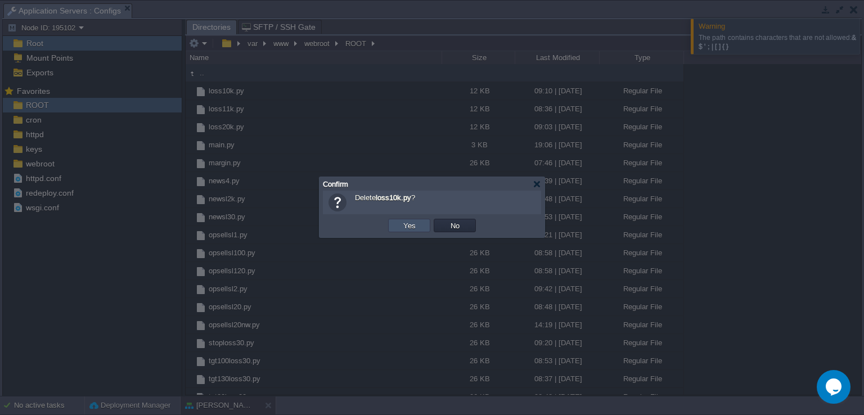
click at [406, 222] on button "Yes" at bounding box center [409, 225] width 19 height 10
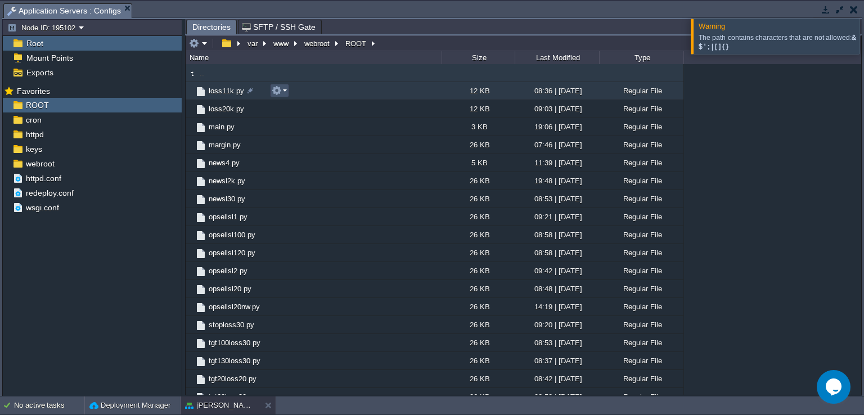
click at [274, 93] on button "button" at bounding box center [277, 90] width 10 height 10
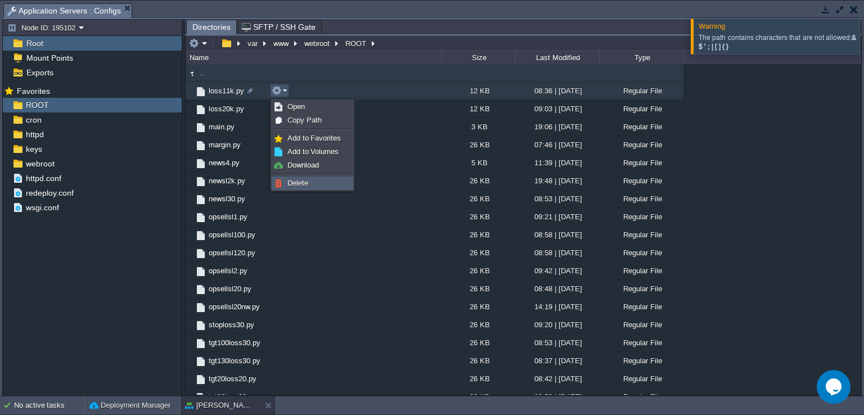
click at [300, 180] on span "Delete" at bounding box center [297, 183] width 21 height 8
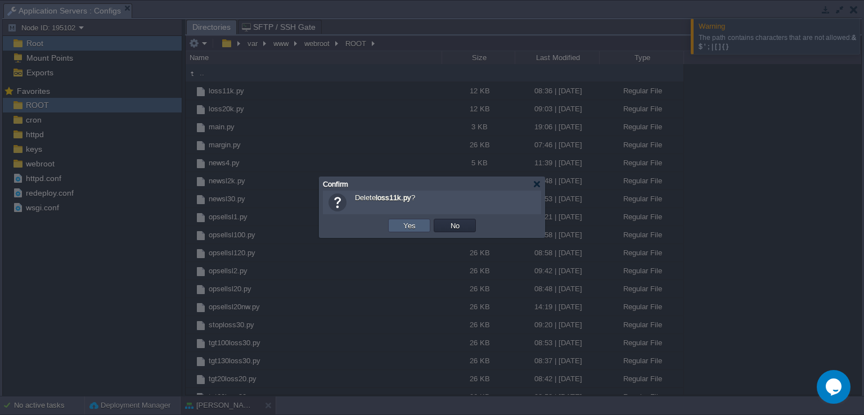
click at [396, 227] on td "Yes" at bounding box center [409, 225] width 42 height 13
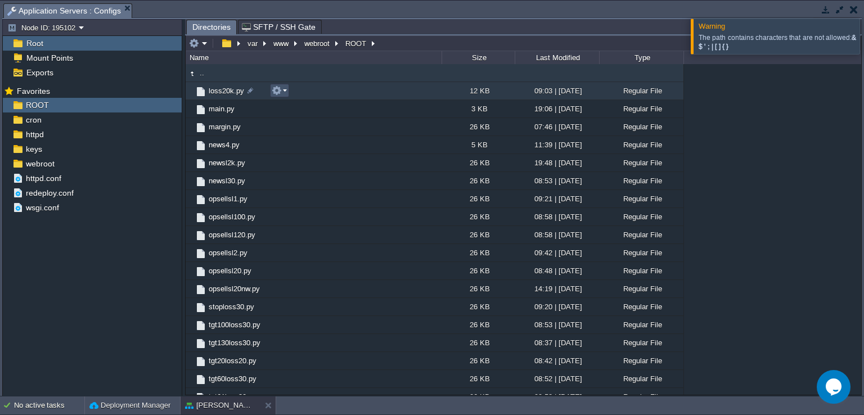
click at [281, 91] on button "button" at bounding box center [277, 90] width 10 height 10
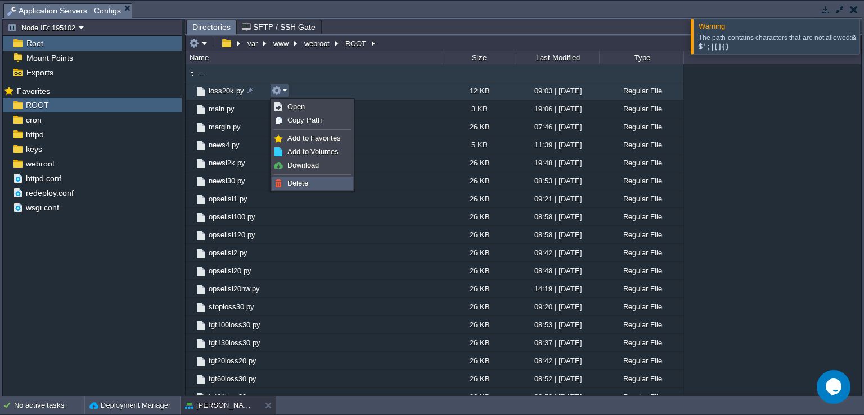
click at [301, 179] on span "Delete" at bounding box center [297, 183] width 21 height 8
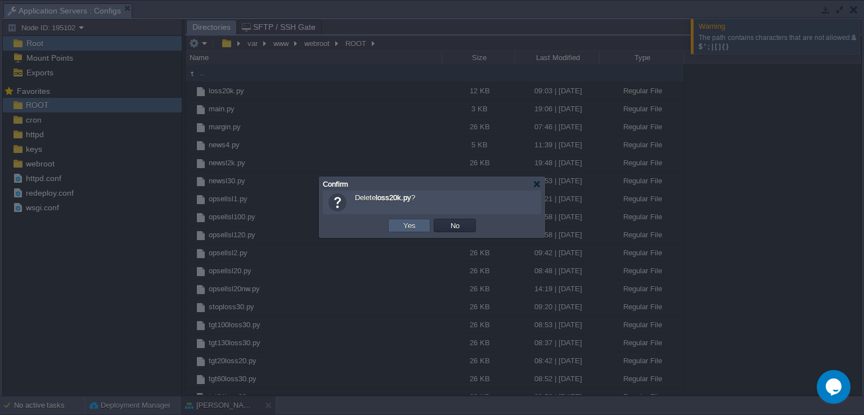
click at [410, 229] on button "Yes" at bounding box center [409, 225] width 19 height 10
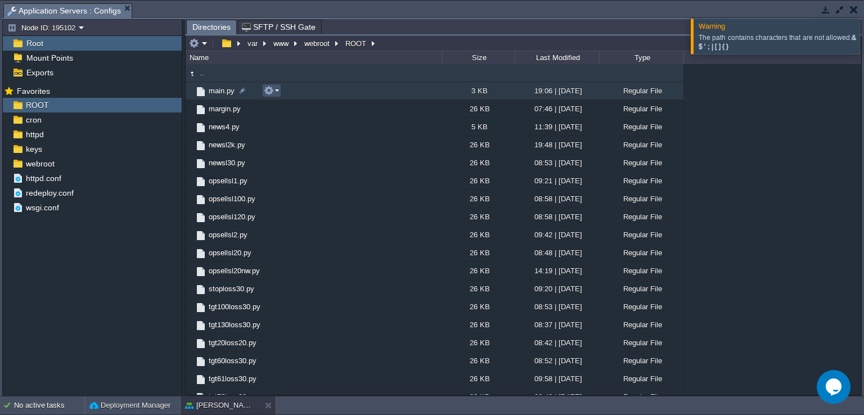
click at [270, 91] on button "button" at bounding box center [269, 90] width 10 height 10
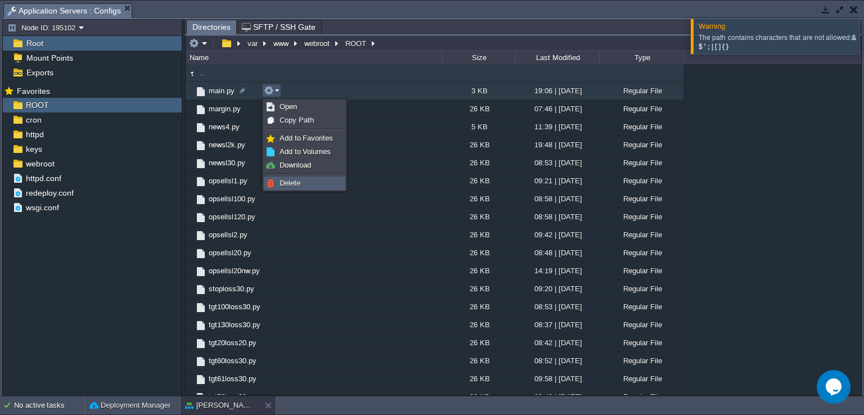
click at [290, 179] on span "Delete" at bounding box center [289, 183] width 21 height 8
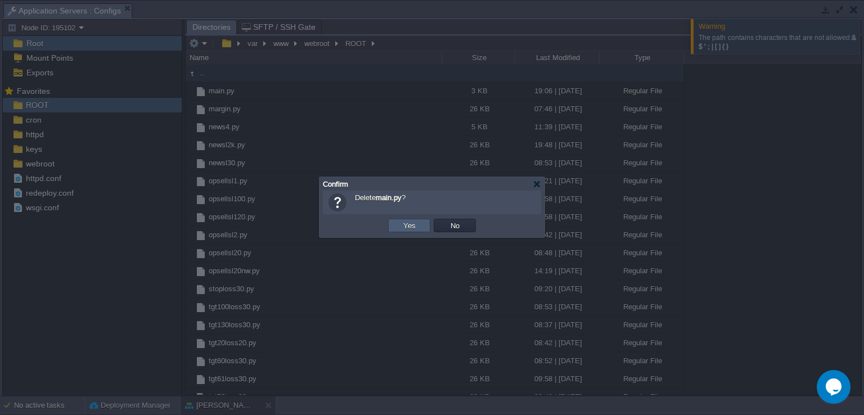
click at [405, 220] on button "Yes" at bounding box center [409, 225] width 19 height 10
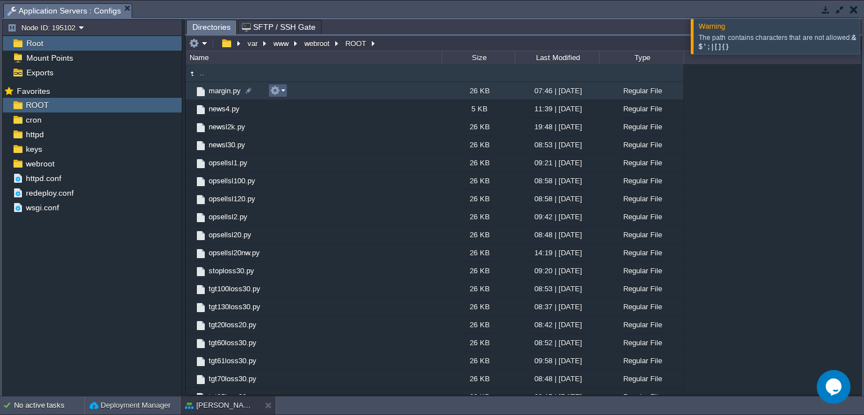
click at [275, 88] on button "button" at bounding box center [275, 90] width 10 height 10
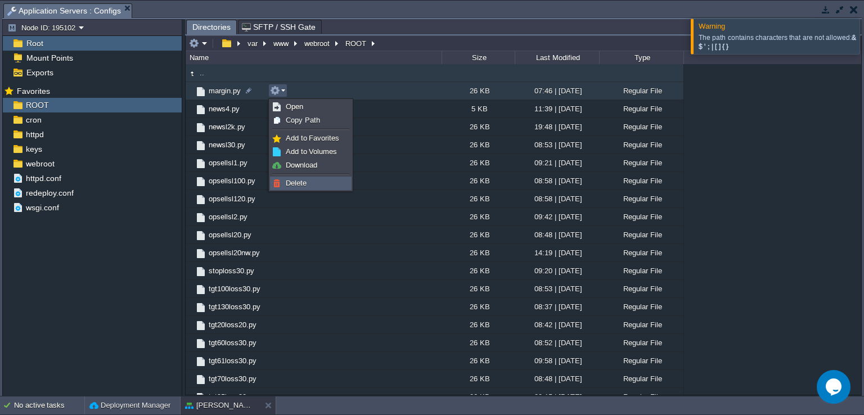
click at [305, 177] on link "Delete" at bounding box center [310, 183] width 80 height 12
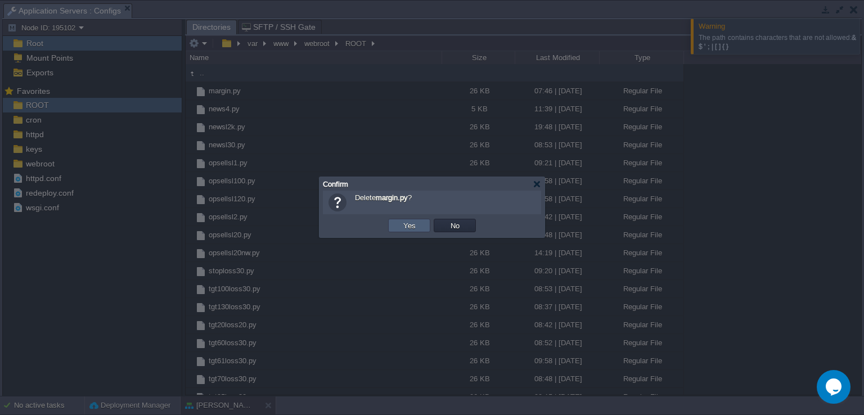
click at [408, 223] on button "Yes" at bounding box center [409, 225] width 19 height 10
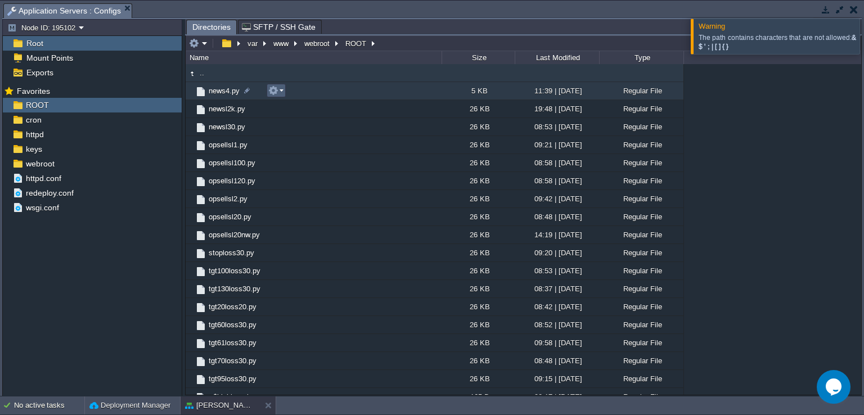
click at [279, 95] on em at bounding box center [275, 90] width 15 height 10
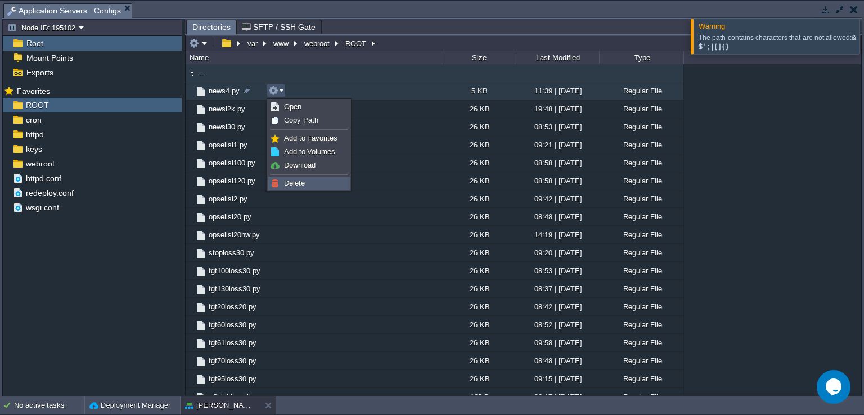
click at [324, 186] on link "Delete" at bounding box center [309, 183] width 80 height 12
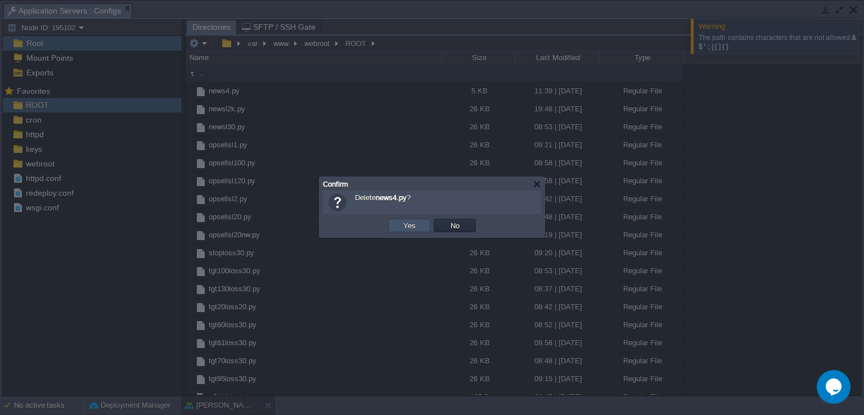
click at [413, 229] on button "Yes" at bounding box center [409, 225] width 19 height 10
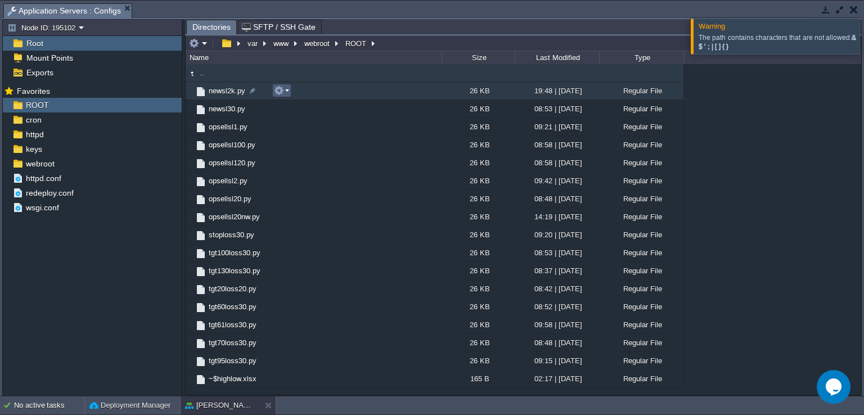
click at [287, 91] on em at bounding box center [281, 90] width 15 height 10
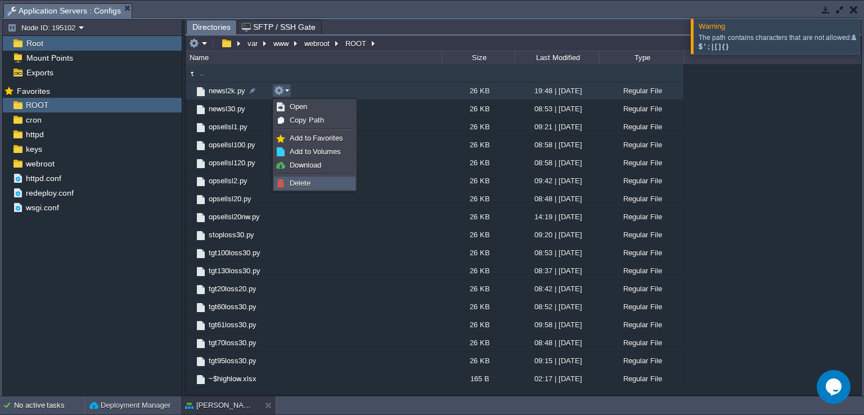
click at [314, 180] on link "Delete" at bounding box center [314, 183] width 80 height 12
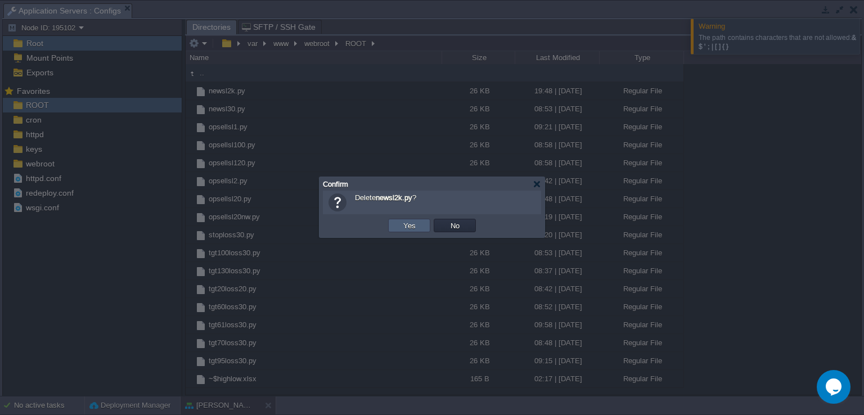
click at [407, 223] on button "Yes" at bounding box center [409, 225] width 19 height 10
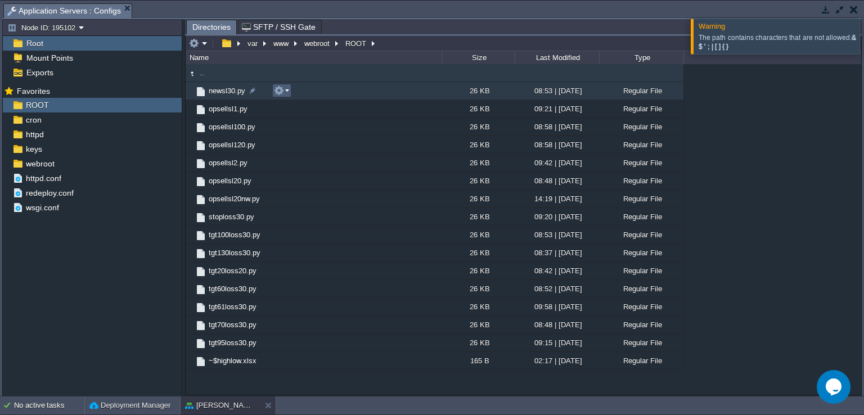
click at [288, 95] on em at bounding box center [281, 90] width 15 height 10
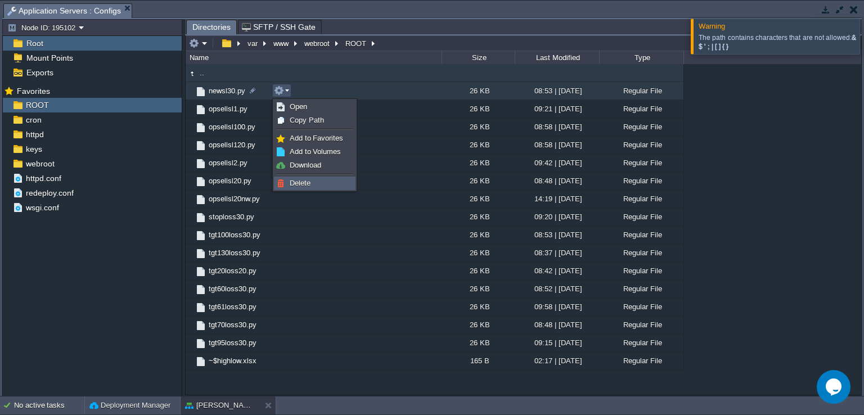
click at [312, 180] on link "Delete" at bounding box center [314, 183] width 80 height 12
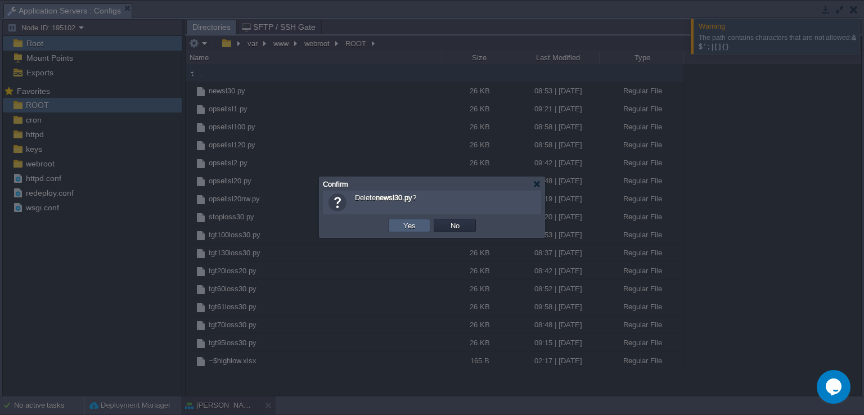
click at [423, 224] on td "Yes" at bounding box center [409, 225] width 42 height 13
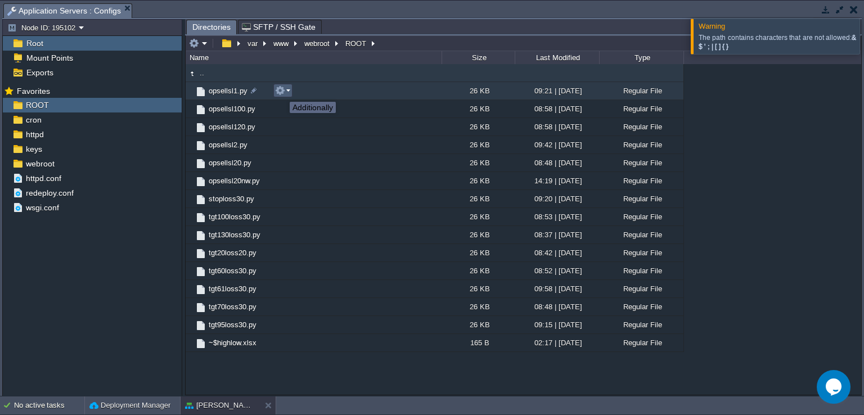
click at [281, 92] on button "button" at bounding box center [280, 90] width 10 height 10
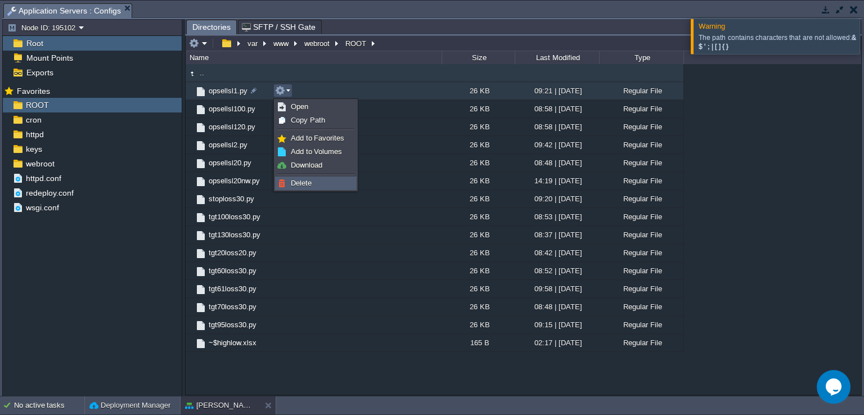
click at [311, 177] on link "Delete" at bounding box center [315, 183] width 80 height 12
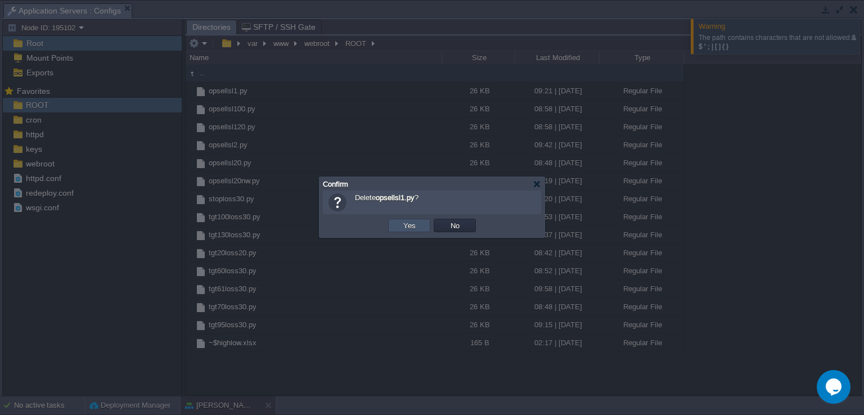
click at [410, 225] on button "Yes" at bounding box center [409, 225] width 19 height 10
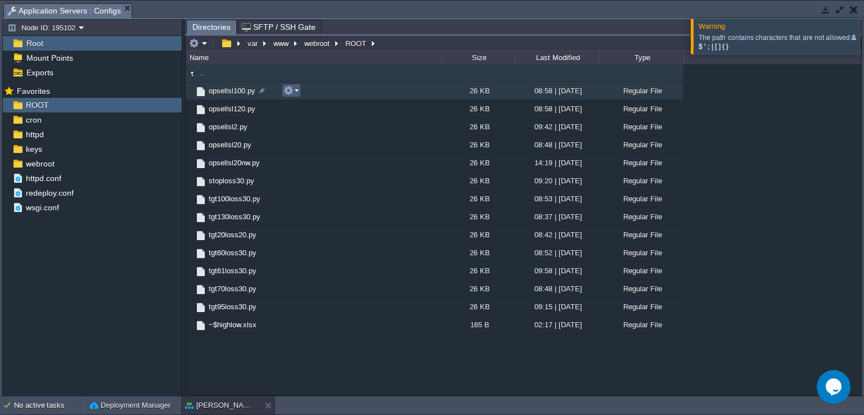
click at [295, 88] on em at bounding box center [290, 90] width 15 height 10
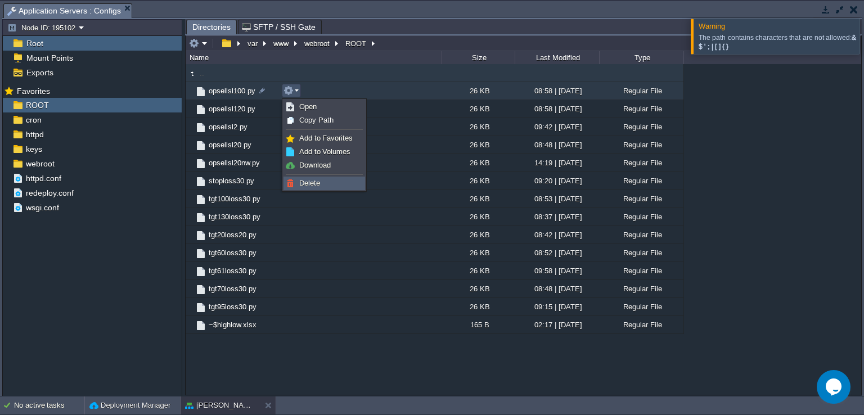
click at [322, 178] on link "Delete" at bounding box center [324, 183] width 80 height 12
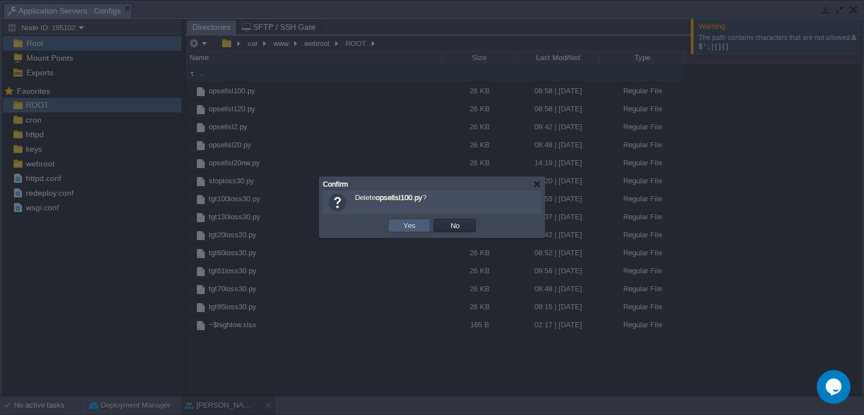
click at [404, 225] on button "Yes" at bounding box center [409, 225] width 19 height 10
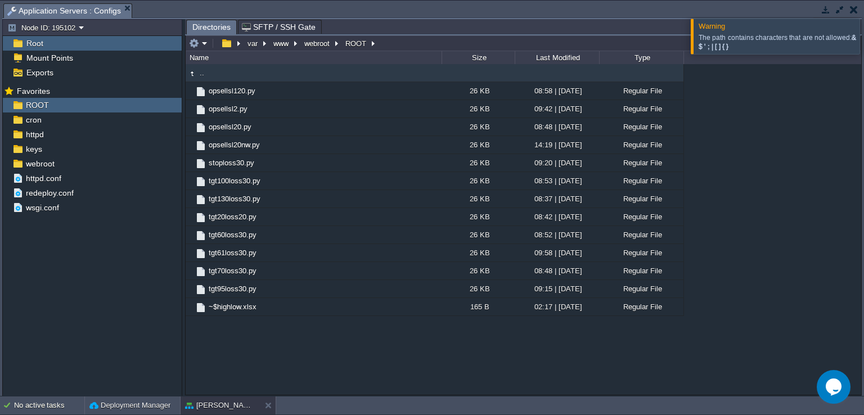
click at [816, 174] on div ".. opsellsl120.py 26 KB 08:58 | [DATE] Regular File opsellsl2.py 26 KB 09:42 | …" at bounding box center [523, 229] width 675 height 331
click at [374, 374] on div ".. opsellsl120.py 26 KB 08:58 | [DATE] Regular File opsellsl2.py 26 KB 09:42 | …" at bounding box center [523, 229] width 675 height 331
click at [852, 12] on button "button" at bounding box center [853, 9] width 8 height 10
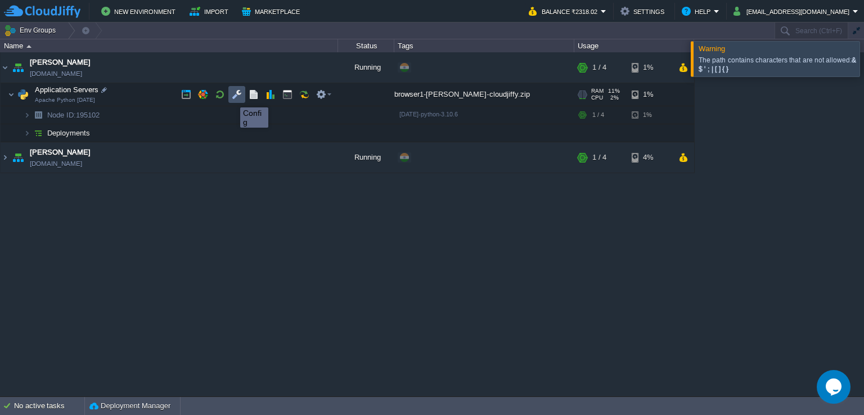
click at [232, 97] on button "button" at bounding box center [237, 94] width 10 height 10
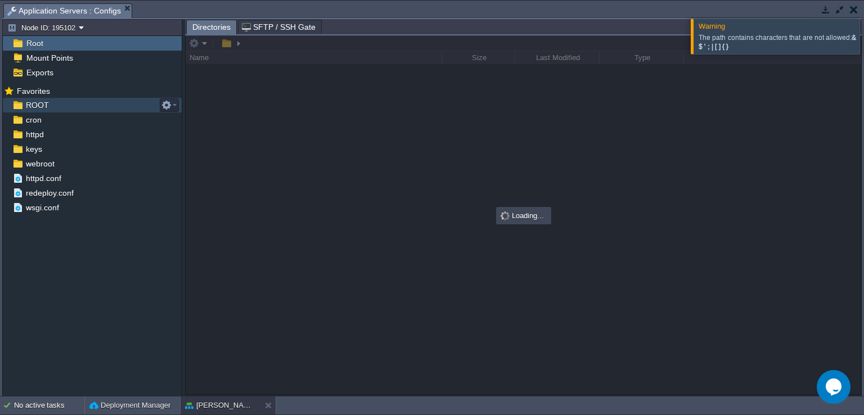
click at [72, 109] on div "ROOT" at bounding box center [92, 105] width 179 height 15
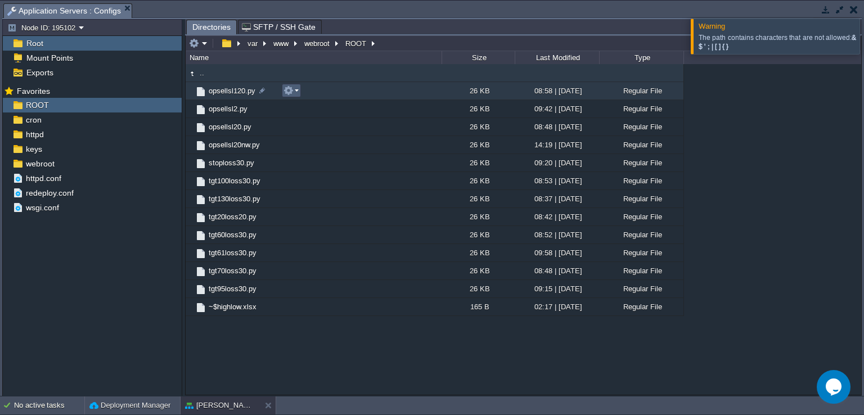
click at [290, 92] on button "button" at bounding box center [288, 90] width 10 height 10
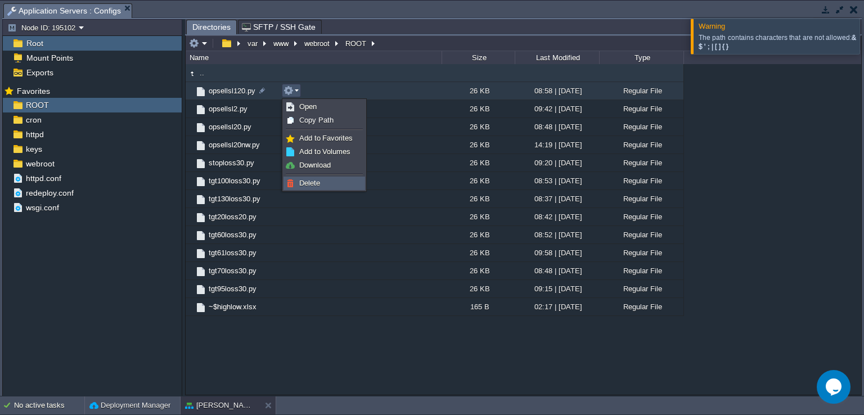
click at [296, 182] on link "Delete" at bounding box center [324, 183] width 80 height 12
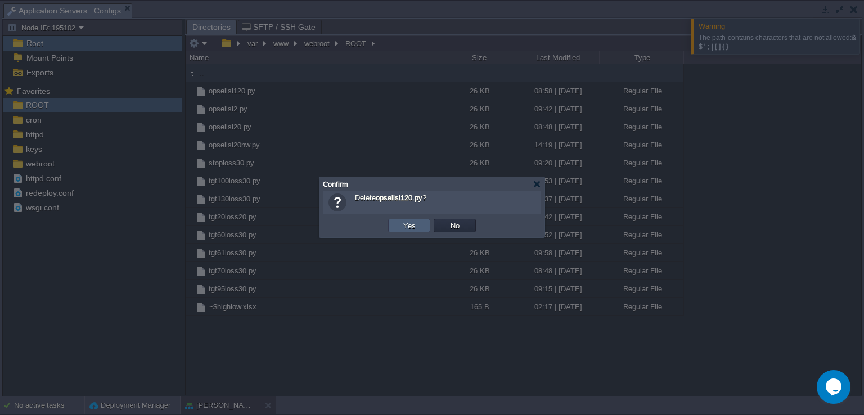
click at [418, 223] on td "Yes" at bounding box center [409, 225] width 42 height 13
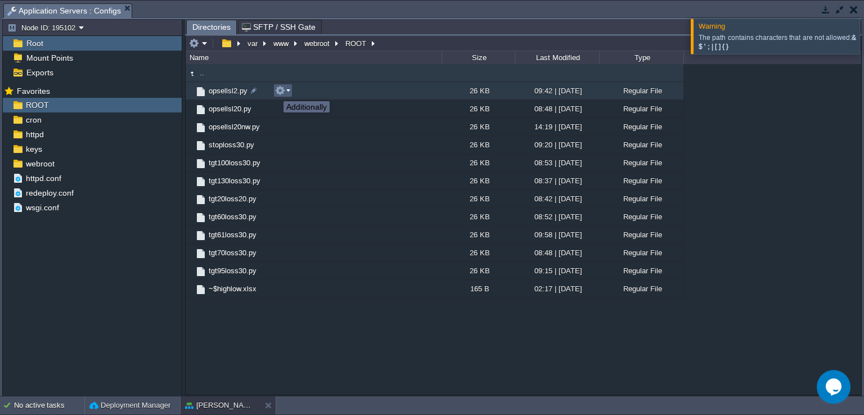
click at [282, 91] on button "button" at bounding box center [280, 90] width 10 height 10
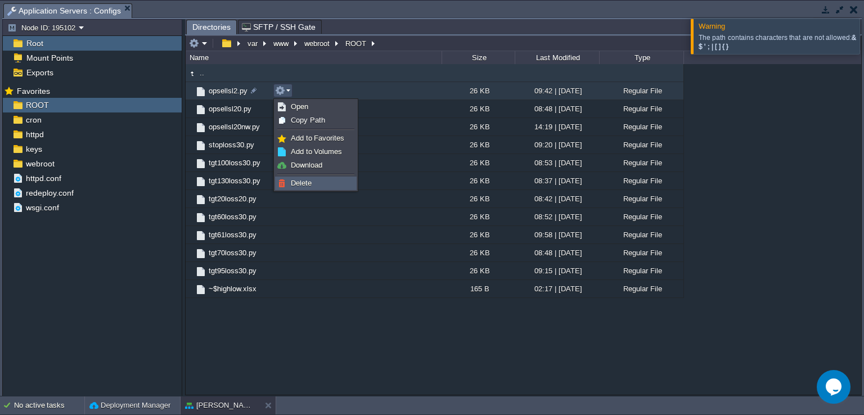
click at [297, 188] on link "Delete" at bounding box center [315, 183] width 80 height 12
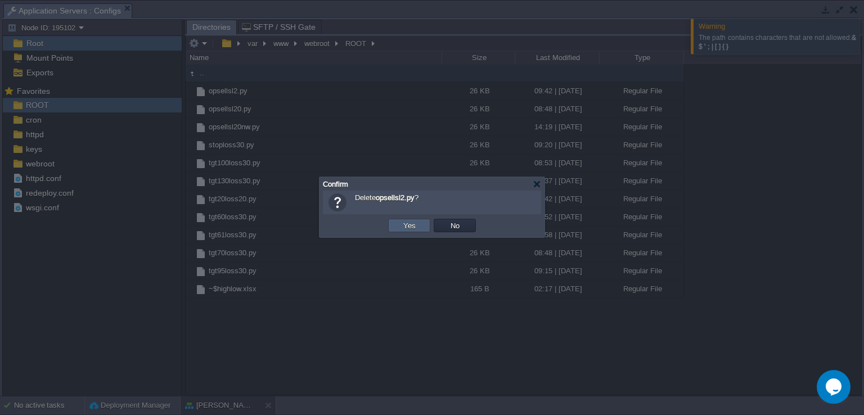
click at [409, 223] on button "Yes" at bounding box center [409, 225] width 19 height 10
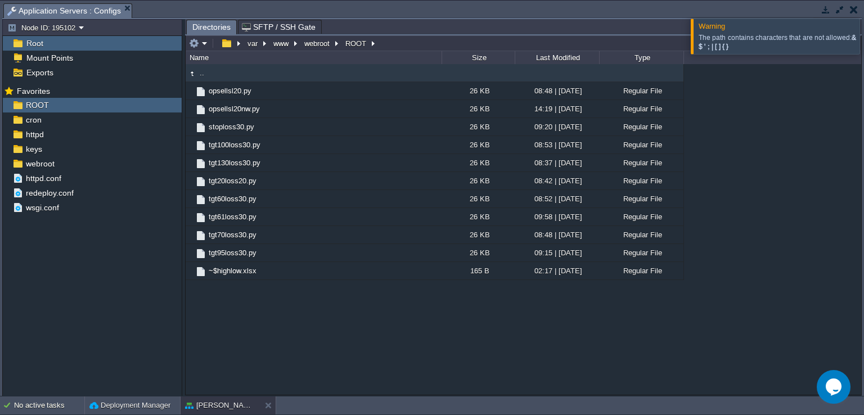
click at [863, 40] on div at bounding box center [877, 36] width 0 height 35
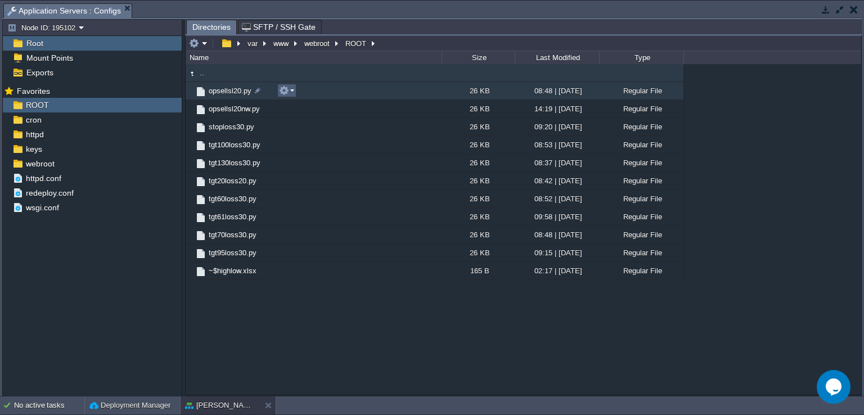
click at [290, 88] on em at bounding box center [286, 90] width 15 height 10
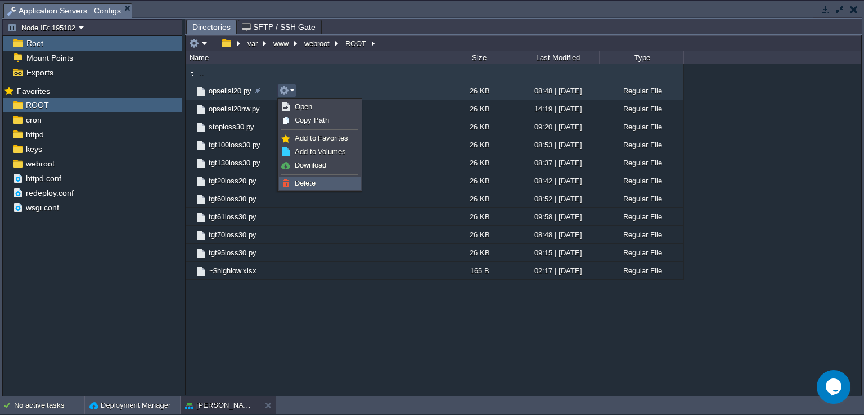
click at [317, 180] on link "Delete" at bounding box center [319, 183] width 80 height 12
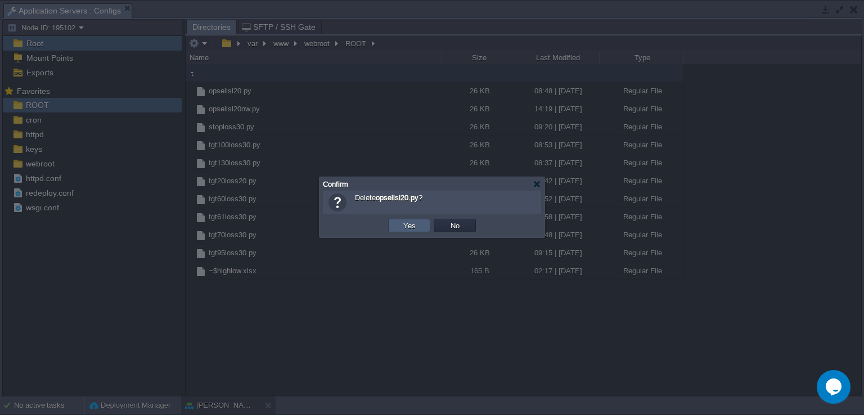
click at [415, 220] on button "Yes" at bounding box center [409, 225] width 19 height 10
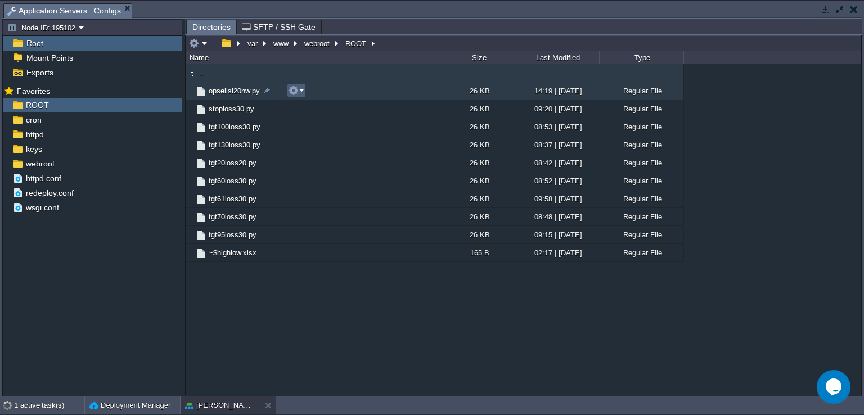
click at [300, 94] on em at bounding box center [295, 90] width 15 height 10
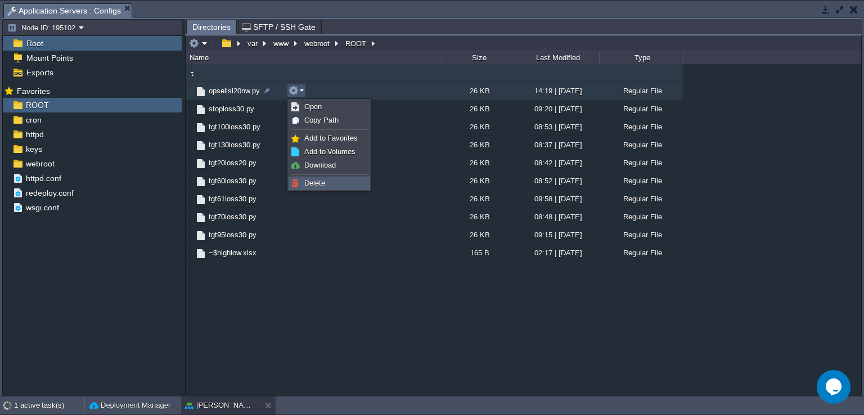
click at [308, 180] on span "Delete" at bounding box center [314, 183] width 21 height 8
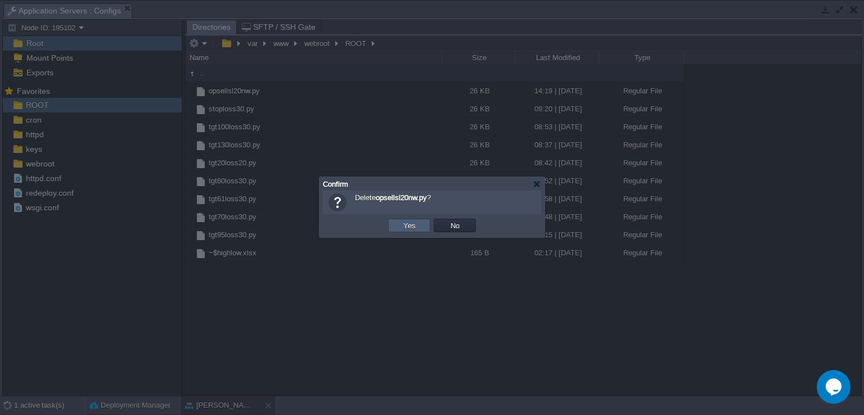
click at [404, 221] on button "Yes" at bounding box center [409, 225] width 19 height 10
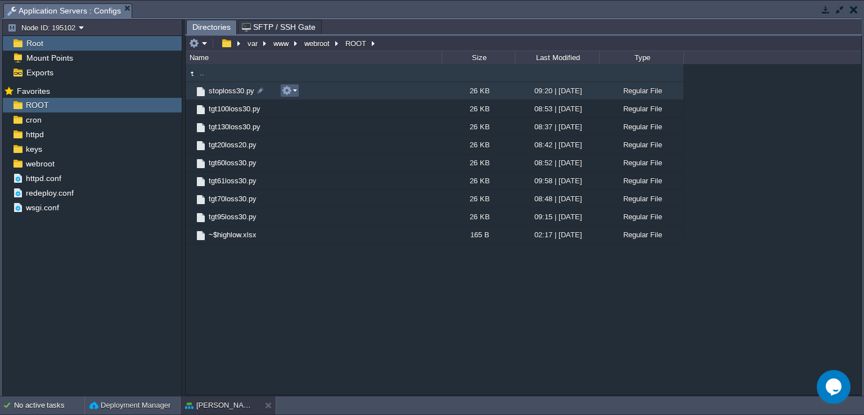
click at [290, 92] on button "button" at bounding box center [287, 90] width 10 height 10
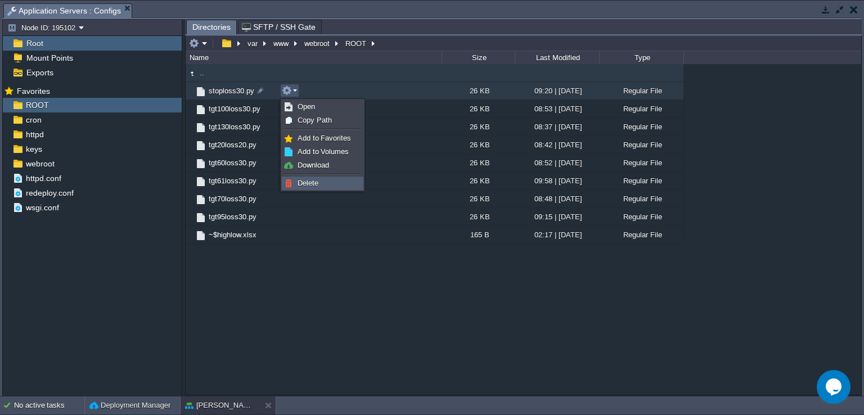
click at [315, 186] on span "Delete" at bounding box center [307, 183] width 21 height 8
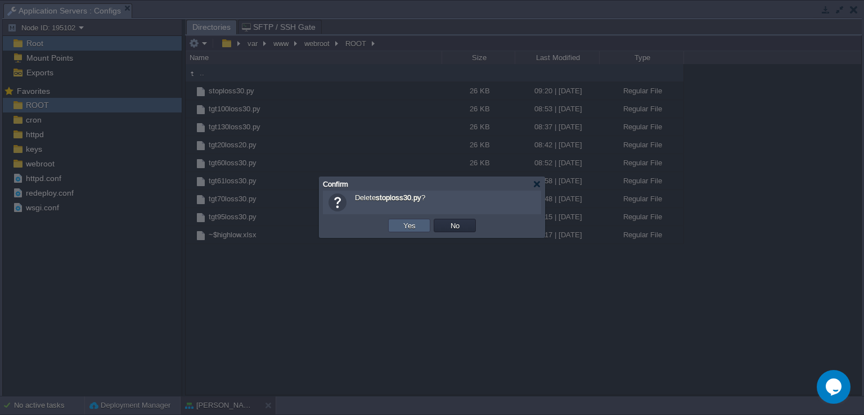
click at [416, 226] on button "Yes" at bounding box center [409, 225] width 19 height 10
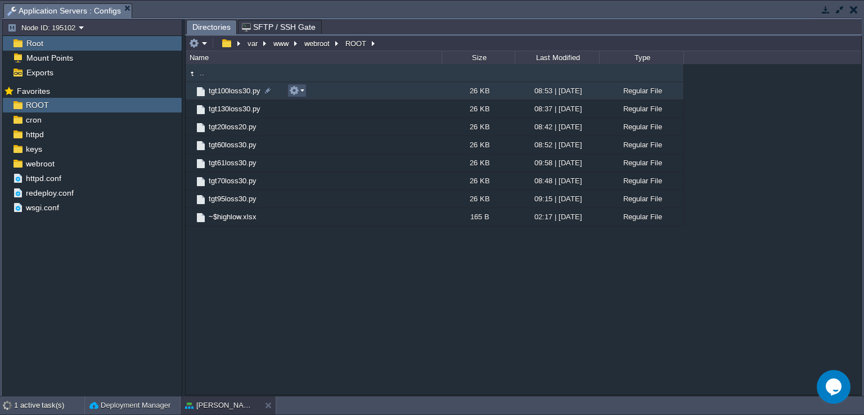
click at [295, 92] on button "button" at bounding box center [294, 90] width 10 height 10
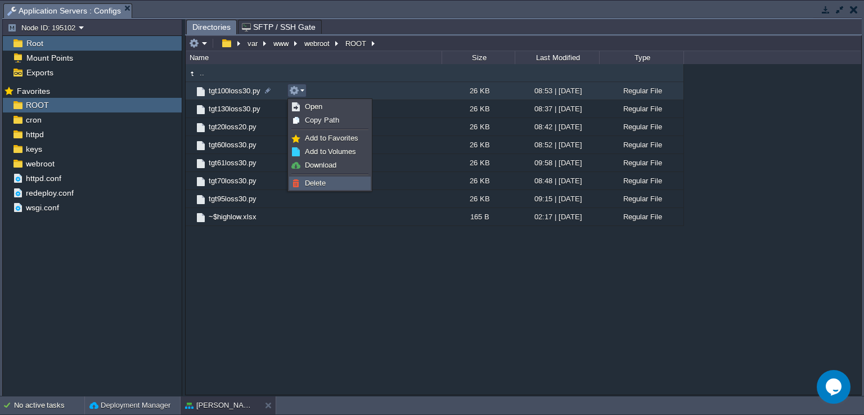
click at [310, 180] on span "Delete" at bounding box center [315, 183] width 21 height 8
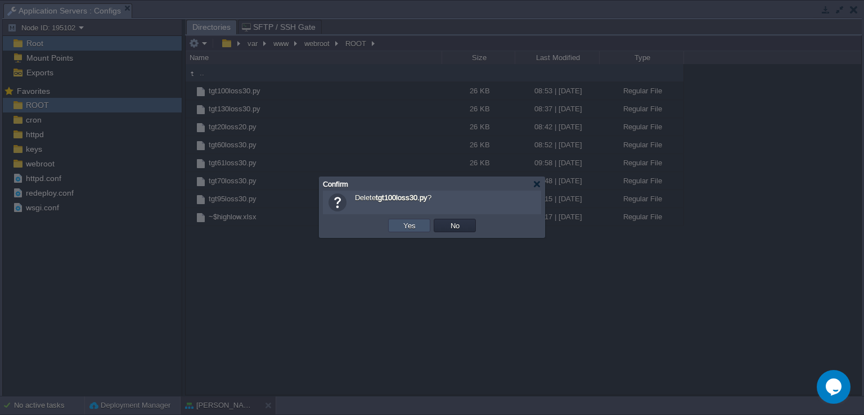
click at [414, 228] on button "Yes" at bounding box center [409, 225] width 19 height 10
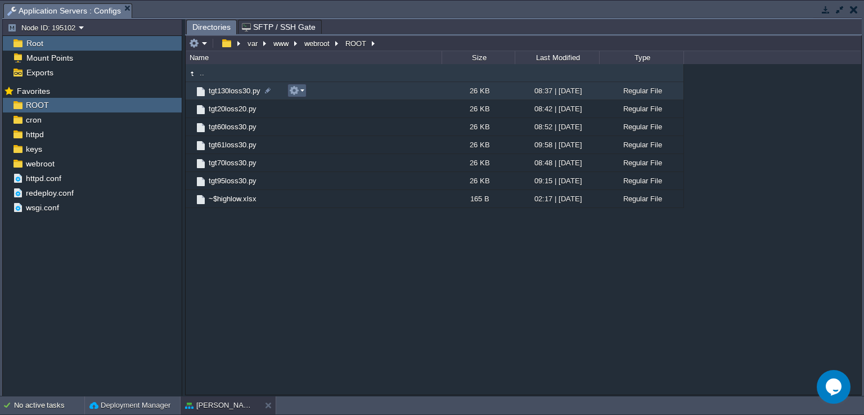
click at [293, 92] on button "button" at bounding box center [294, 90] width 10 height 10
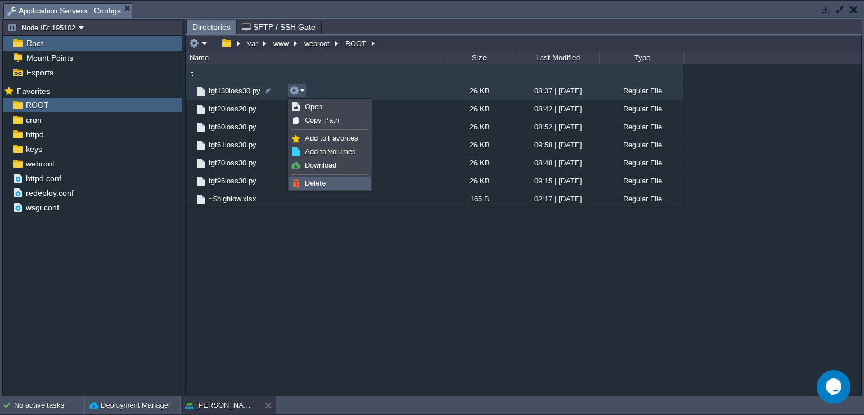
click at [309, 180] on span "Delete" at bounding box center [315, 183] width 21 height 8
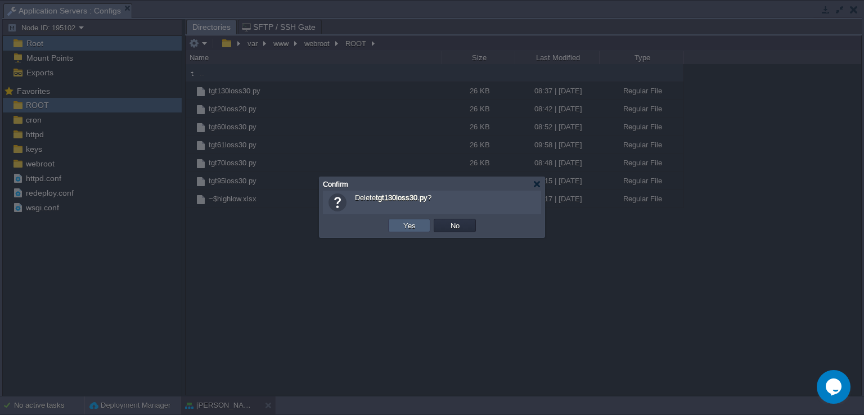
click at [398, 225] on td "Yes" at bounding box center [409, 225] width 42 height 13
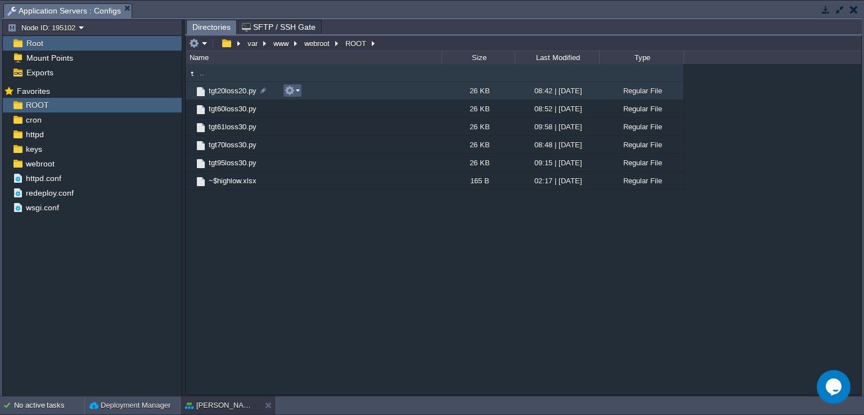
click at [291, 90] on button "button" at bounding box center [289, 90] width 10 height 10
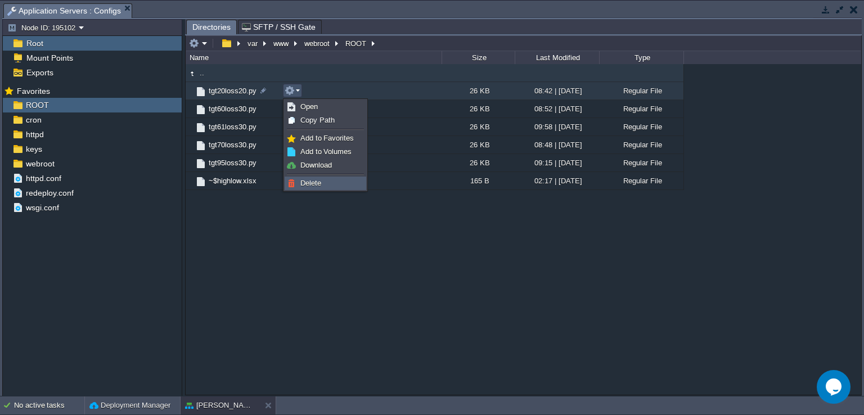
click at [308, 183] on span "Delete" at bounding box center [310, 183] width 21 height 8
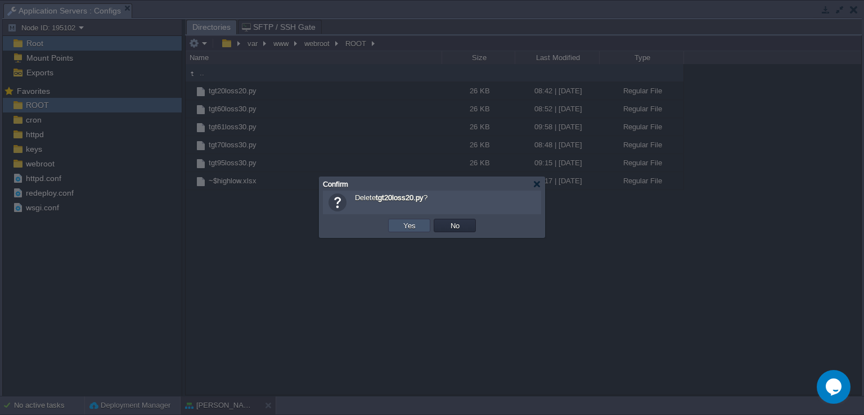
click at [410, 225] on button "Yes" at bounding box center [409, 225] width 19 height 10
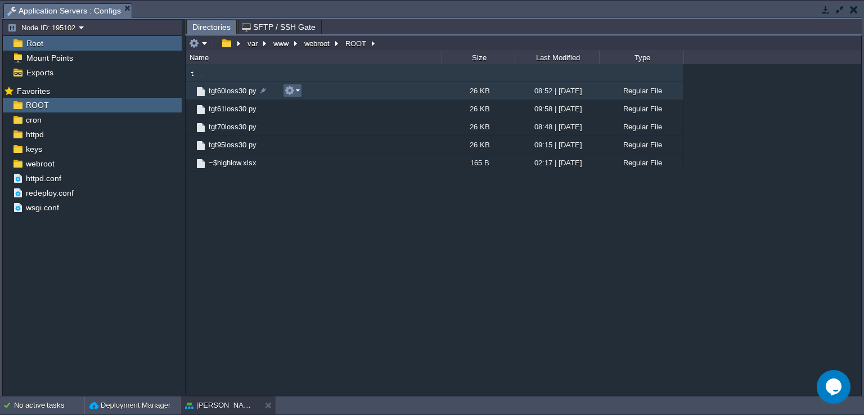
click at [292, 92] on button "button" at bounding box center [289, 90] width 10 height 10
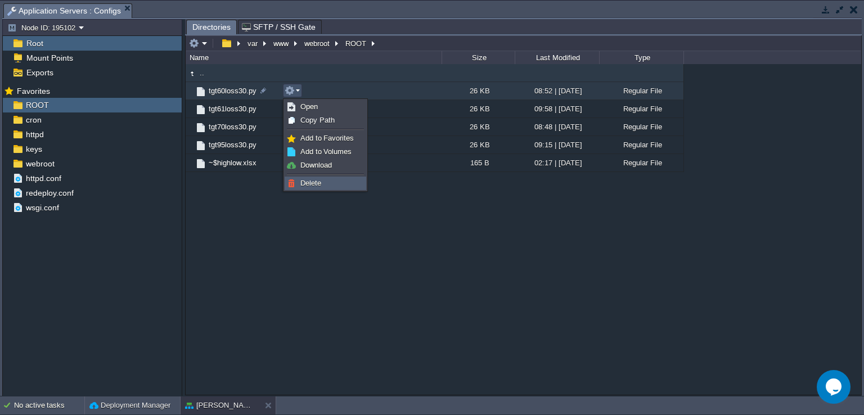
click at [305, 182] on span "Delete" at bounding box center [310, 183] width 21 height 8
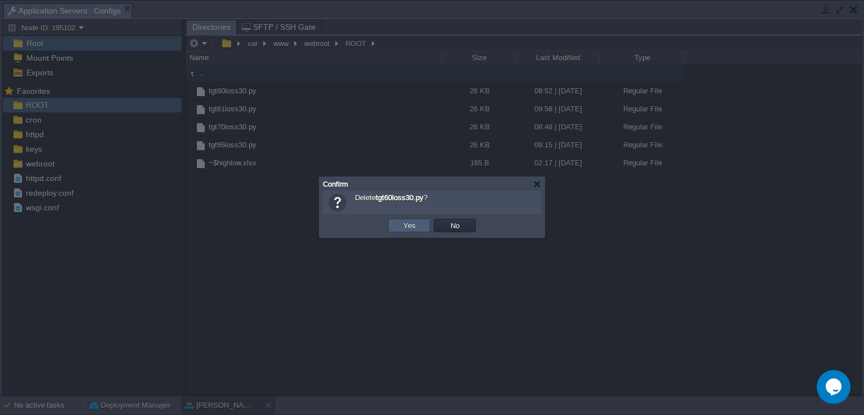
click at [398, 225] on td "Yes" at bounding box center [409, 225] width 42 height 13
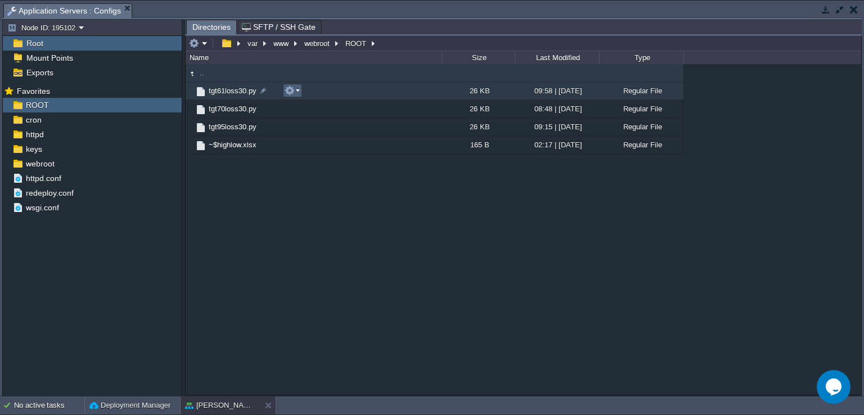
click at [293, 95] on button "button" at bounding box center [289, 90] width 10 height 10
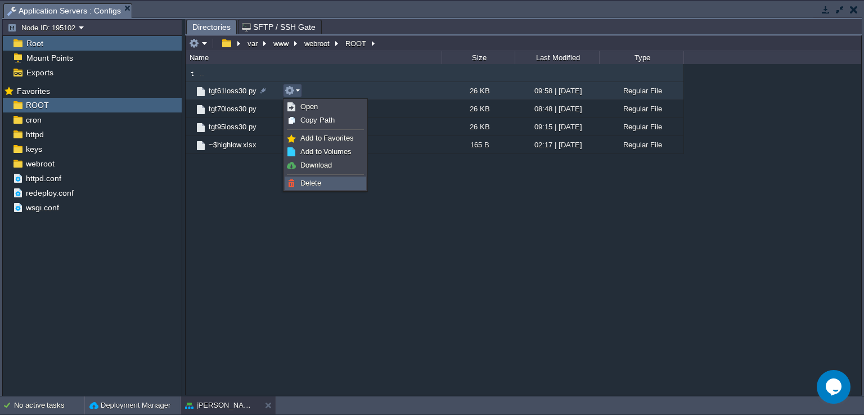
click at [320, 184] on span "Delete" at bounding box center [310, 183] width 21 height 8
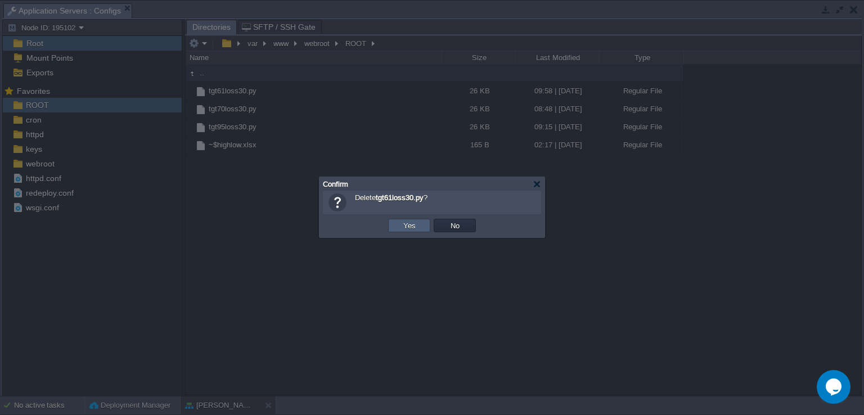
click at [414, 225] on button "Yes" at bounding box center [409, 225] width 19 height 10
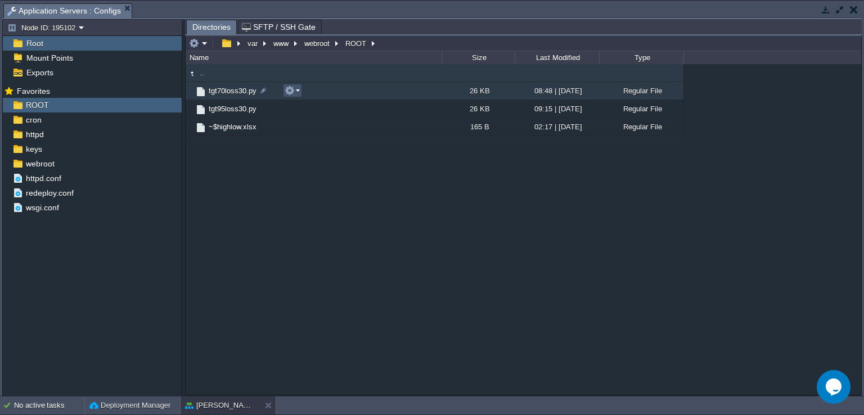
click at [292, 91] on button "button" at bounding box center [289, 90] width 10 height 10
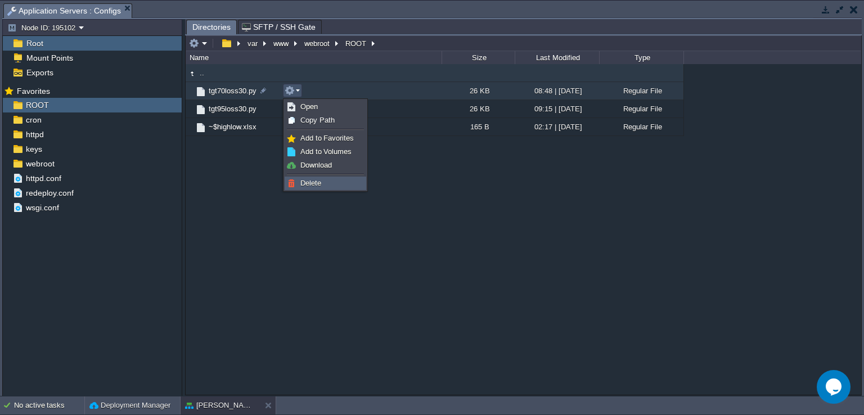
click at [309, 179] on span "Delete" at bounding box center [310, 183] width 21 height 8
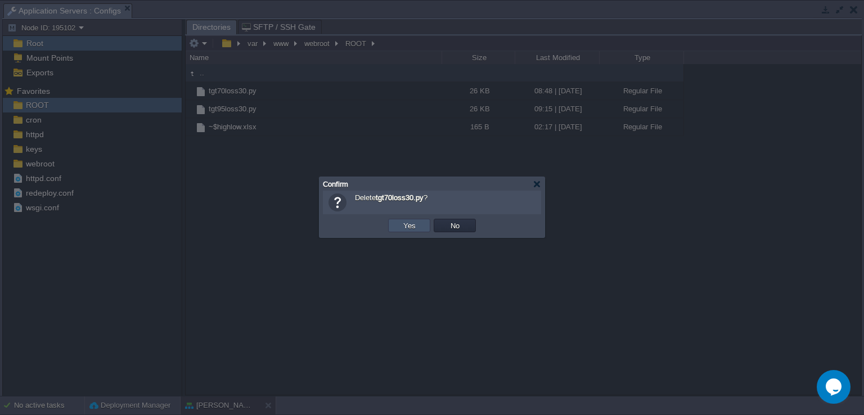
click at [412, 222] on button "Yes" at bounding box center [409, 225] width 19 height 10
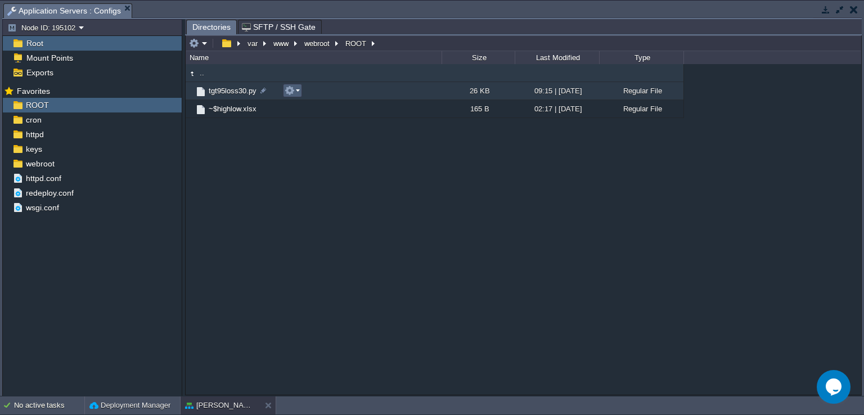
click at [295, 93] on em at bounding box center [291, 90] width 15 height 10
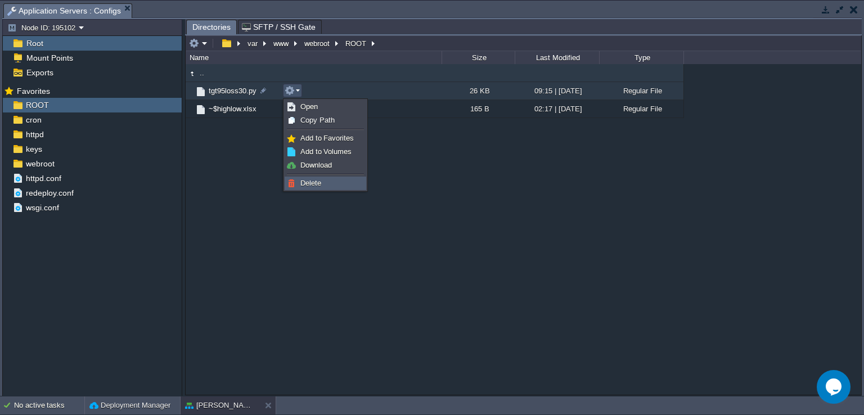
click at [331, 185] on link "Delete" at bounding box center [325, 183] width 80 height 12
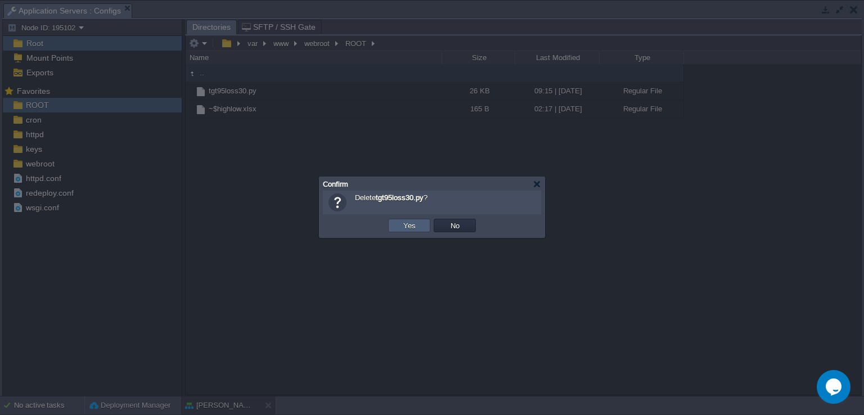
click at [416, 227] on button "Yes" at bounding box center [409, 225] width 19 height 10
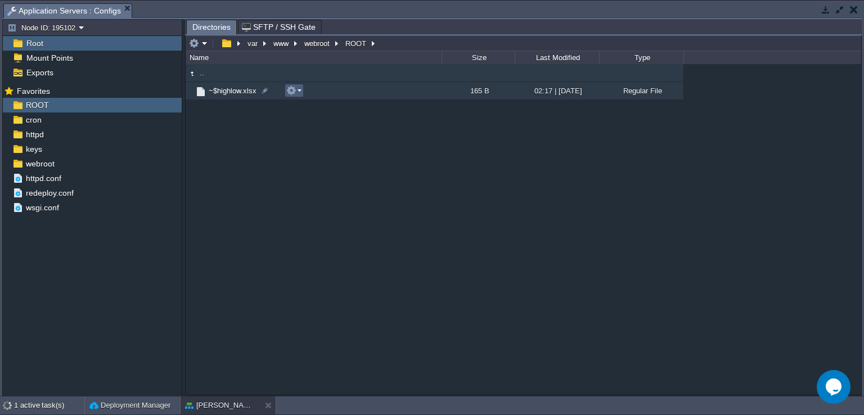
click at [295, 91] on button "button" at bounding box center [291, 90] width 10 height 10
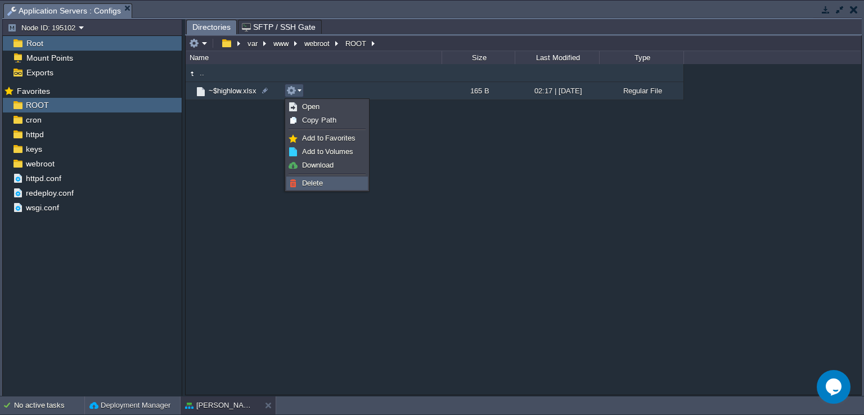
click at [308, 182] on span "Delete" at bounding box center [312, 183] width 21 height 8
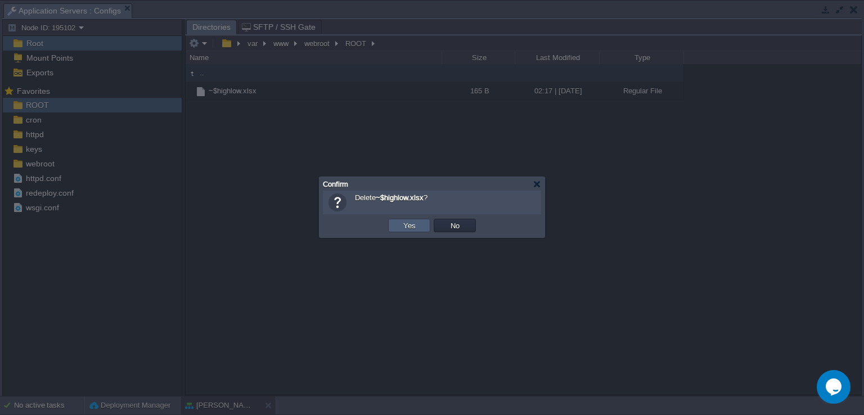
click at [423, 224] on td "Yes" at bounding box center [409, 225] width 42 height 13
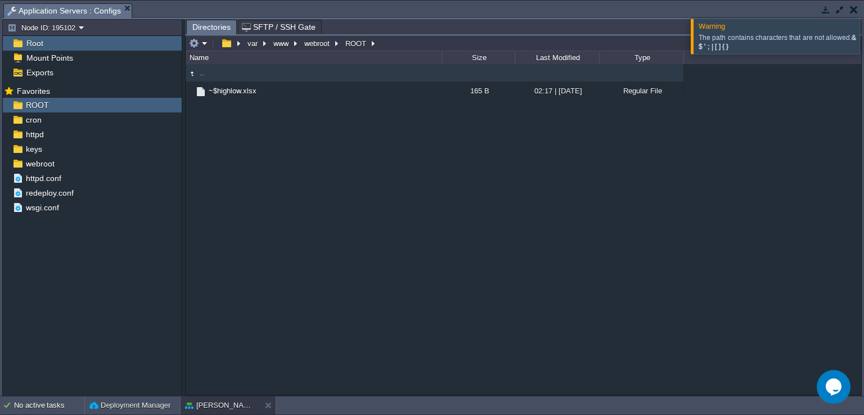
click at [863, 31] on div at bounding box center [877, 36] width 0 height 35
click at [302, 147] on div ".. ~$highlow.xlsx 165 B 02:17 | [DATE] Regular File" at bounding box center [523, 229] width 675 height 331
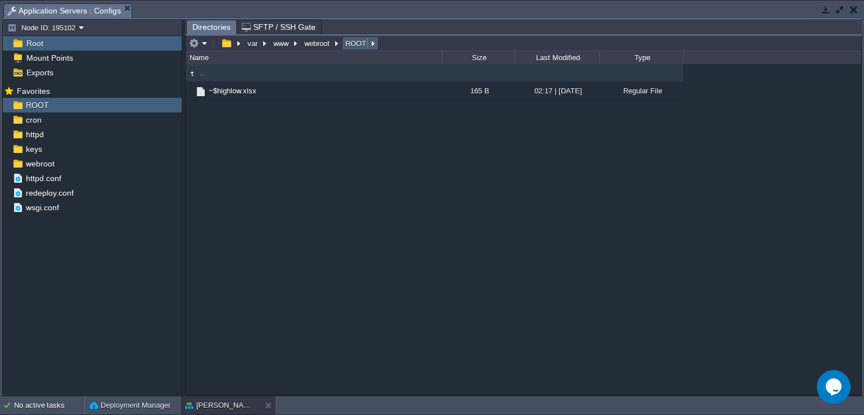
click at [374, 43] on em "ROOT" at bounding box center [359, 43] width 33 height 10
click at [369, 46] on em "ROOT" at bounding box center [359, 43] width 33 height 10
click at [173, 110] on td at bounding box center [169, 104] width 19 height 13
click at [349, 129] on div ".. ~$highlow.xlsx 165 B 02:17 | [DATE] Regular File" at bounding box center [523, 229] width 675 height 331
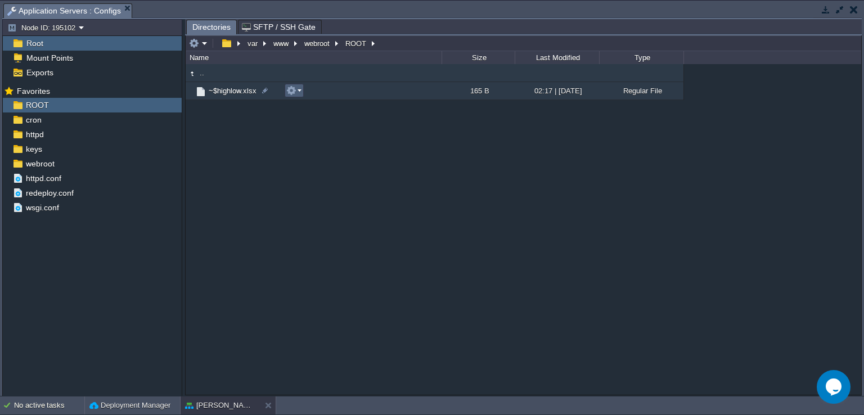
click at [297, 94] on em at bounding box center [293, 90] width 15 height 10
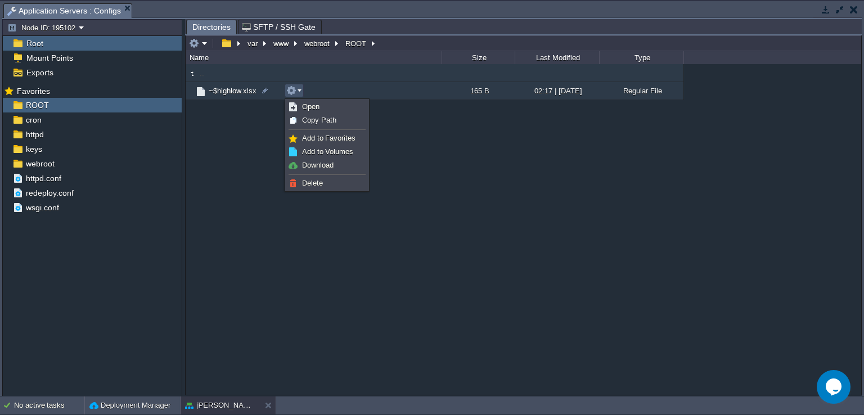
click at [249, 162] on div ".. ~$highlow.xlsx 165 B 02:17 | [DATE] Regular File" at bounding box center [523, 229] width 675 height 331
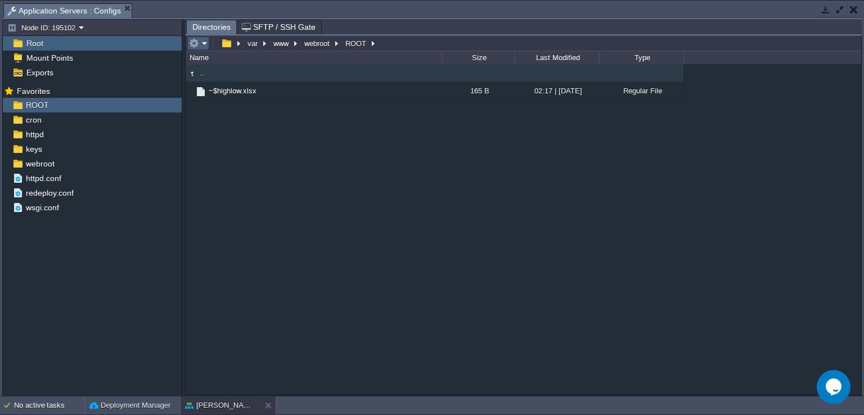
click at [203, 44] on em at bounding box center [198, 43] width 19 height 10
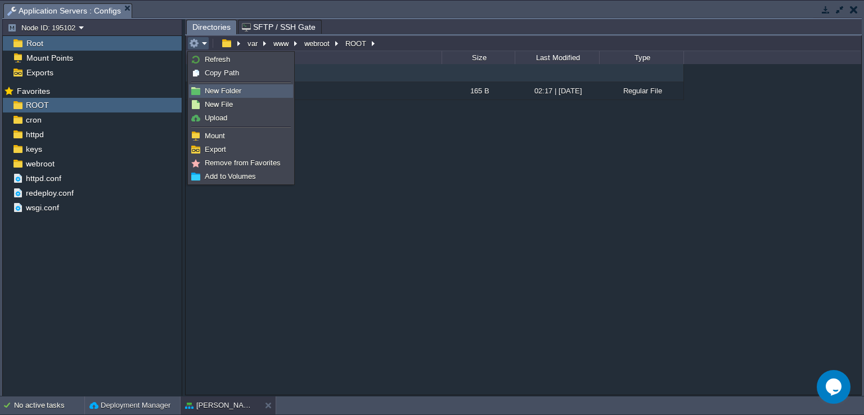
click at [223, 90] on span "New Folder" at bounding box center [223, 91] width 37 height 8
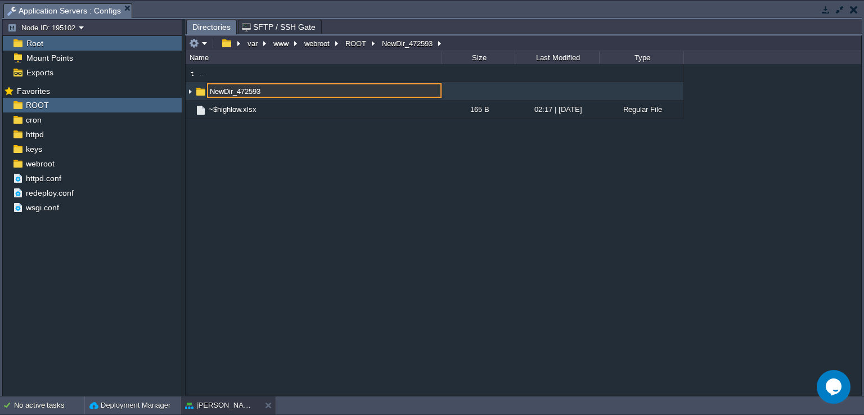
click at [341, 197] on div ".. NewDir_472593 ~$highlow.xlsx 165 B 02:17 | [DATE] Regular File NewDir_472593" at bounding box center [523, 229] width 675 height 331
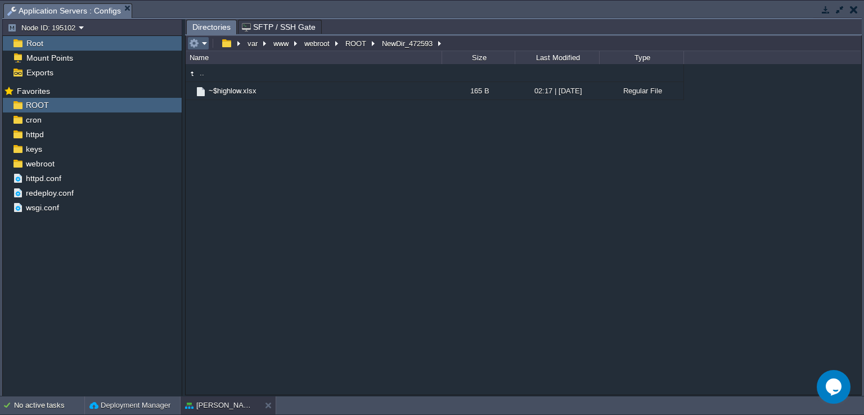
click at [205, 48] on em at bounding box center [198, 43] width 19 height 10
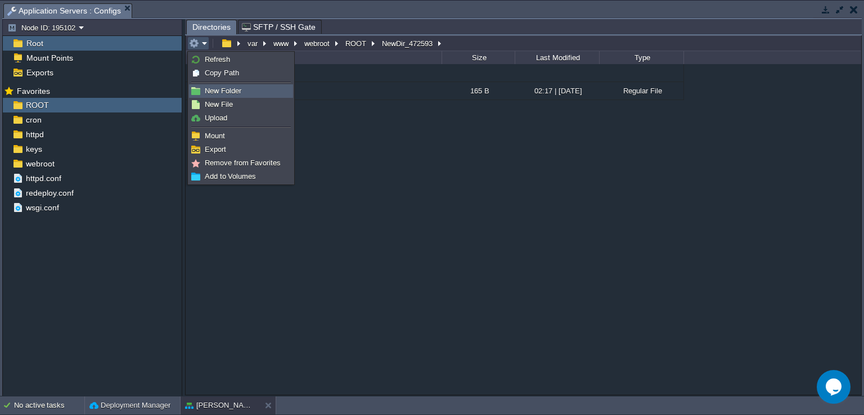
click at [235, 93] on span "New Folder" at bounding box center [223, 91] width 37 height 8
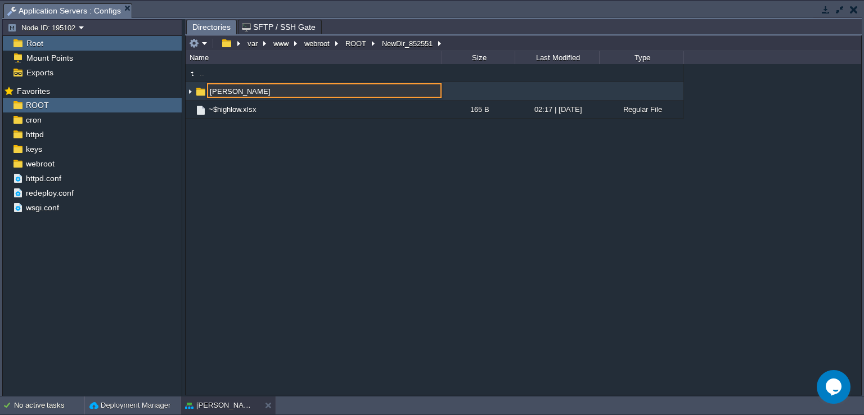
type input "[PERSON_NAME]"
click at [852, 10] on button "button" at bounding box center [853, 9] width 8 height 10
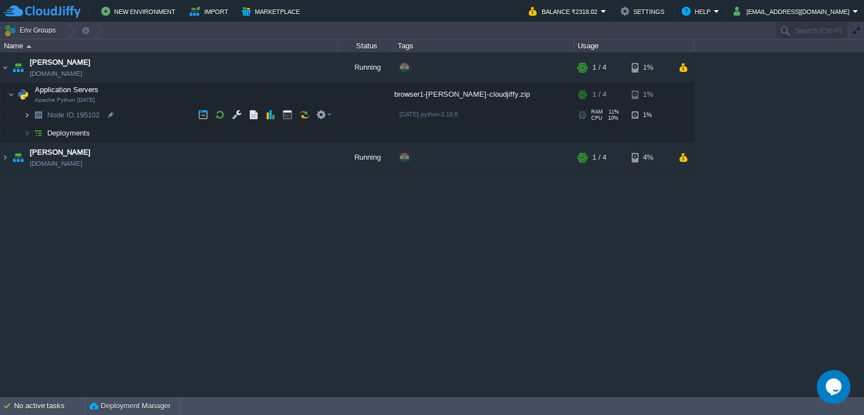
click at [24, 115] on img at bounding box center [27, 114] width 7 height 17
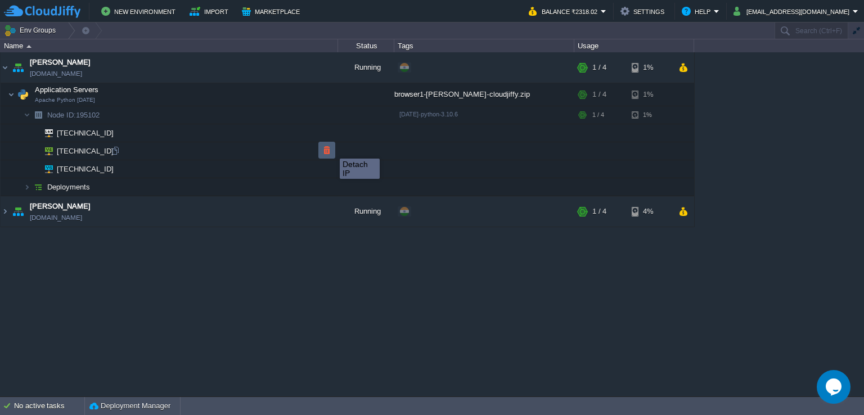
click at [331, 148] on button "button" at bounding box center [327, 150] width 10 height 10
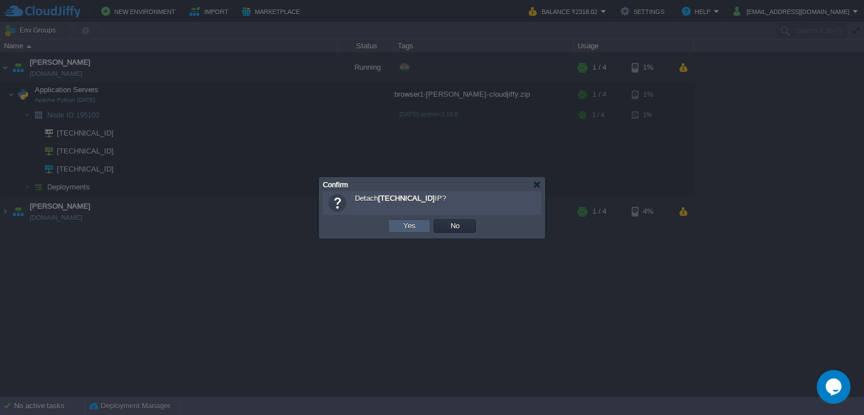
click at [403, 228] on button "Yes" at bounding box center [409, 226] width 19 height 10
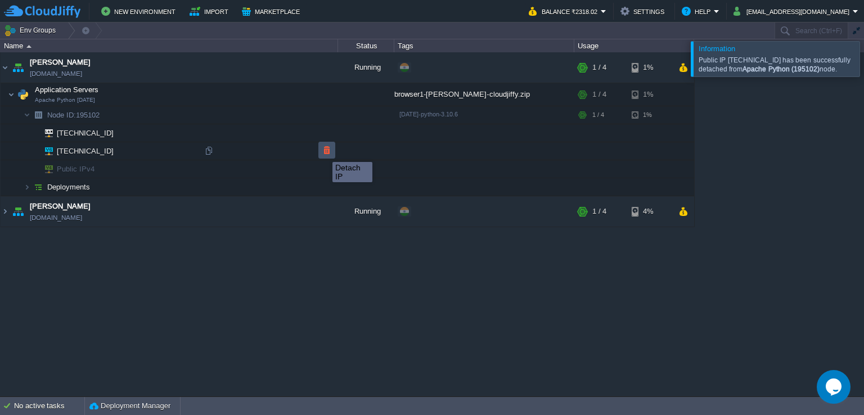
click at [324, 152] on button "button" at bounding box center [327, 150] width 10 height 10
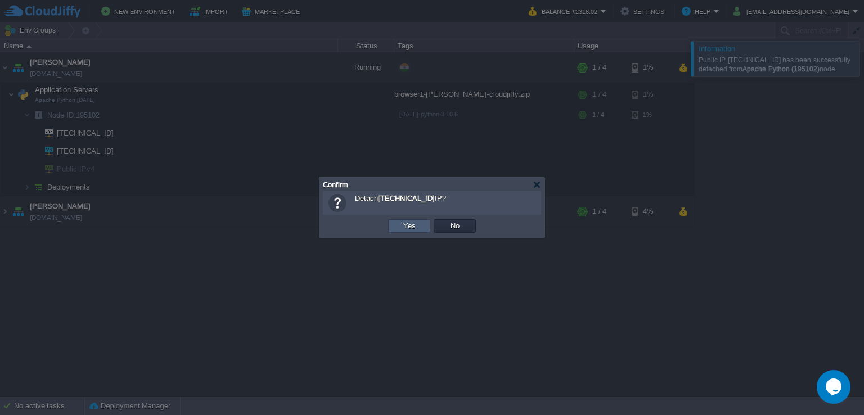
click at [404, 225] on button "Yes" at bounding box center [409, 226] width 19 height 10
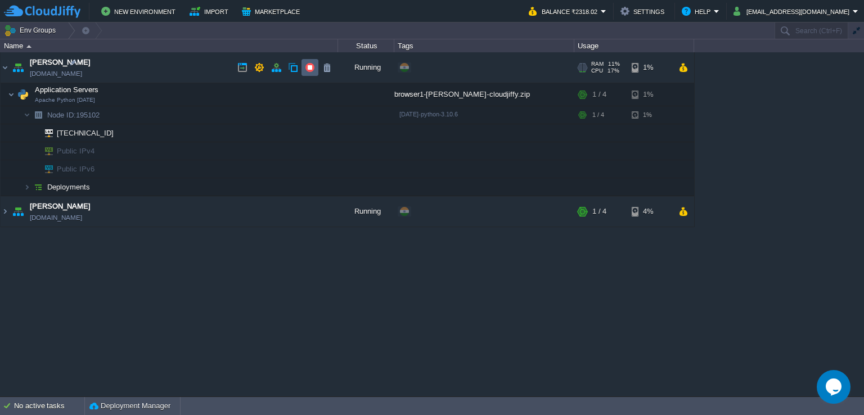
click at [313, 64] on button "button" at bounding box center [310, 67] width 10 height 10
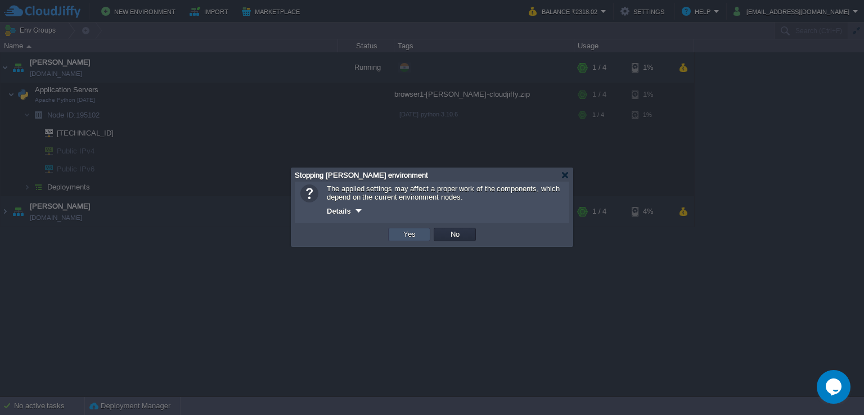
click at [403, 230] on button "Yes" at bounding box center [409, 234] width 19 height 10
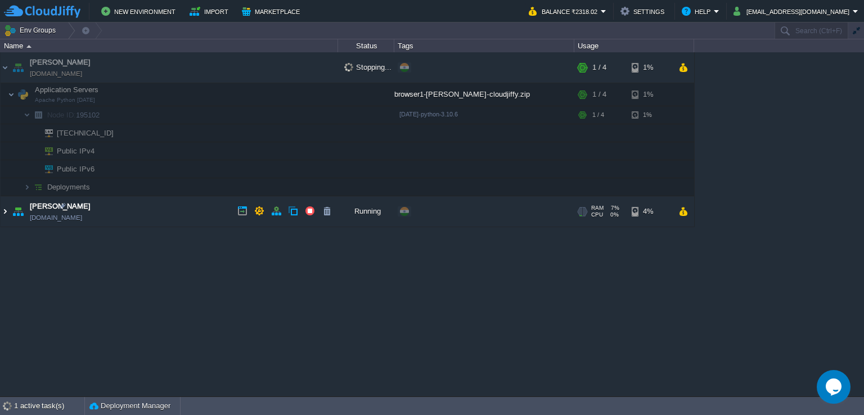
click at [4, 210] on img at bounding box center [5, 211] width 9 height 30
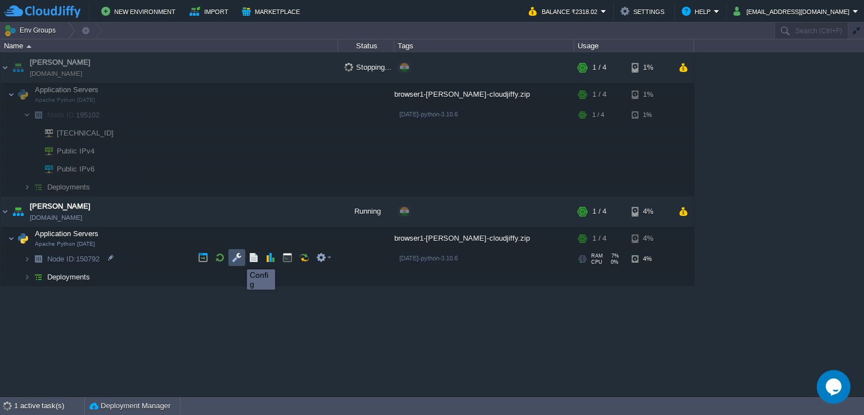
click at [238, 259] on button "button" at bounding box center [237, 257] width 10 height 10
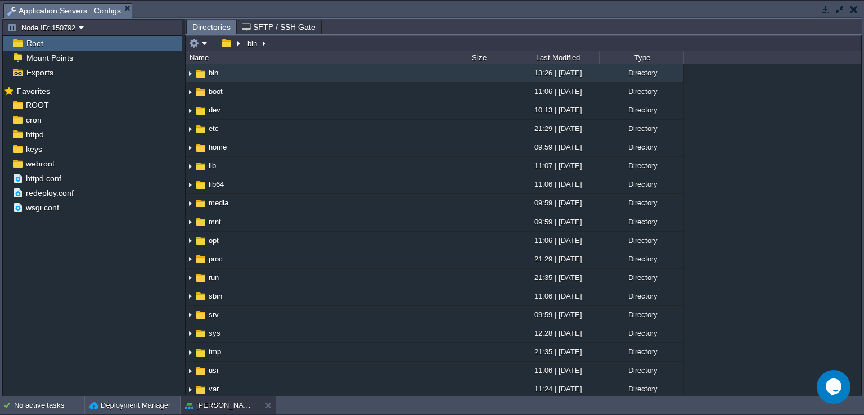
click at [854, 9] on button "button" at bounding box center [853, 9] width 8 height 10
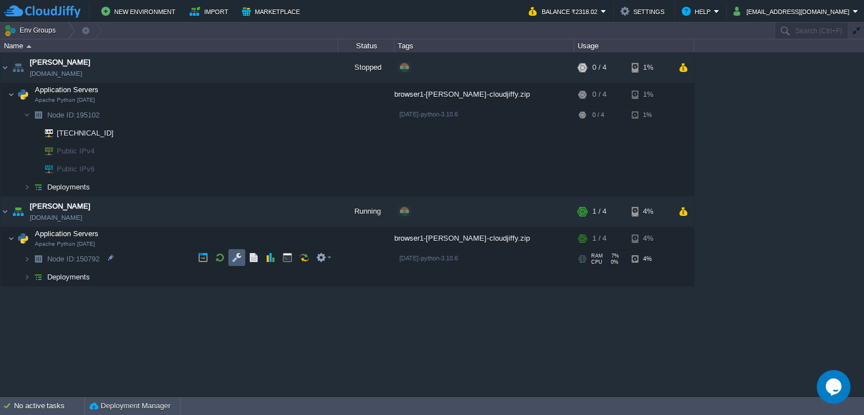
click at [242, 255] on td at bounding box center [236, 257] width 17 height 17
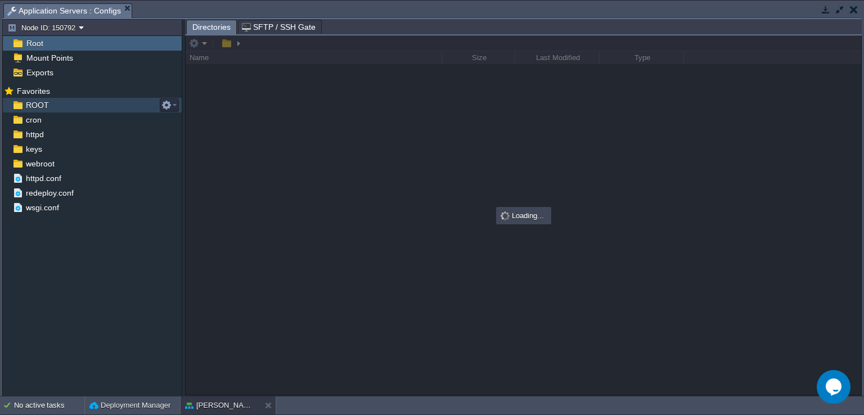
click at [118, 104] on div "ROOT" at bounding box center [92, 105] width 179 height 15
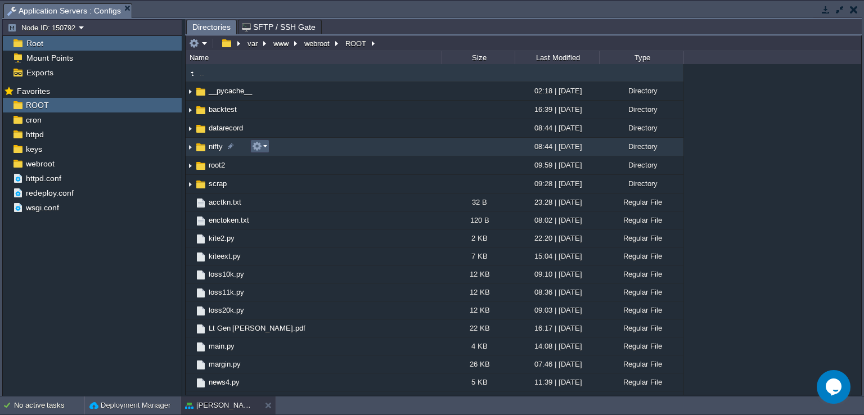
click at [265, 148] on em at bounding box center [259, 146] width 15 height 10
click at [187, 145] on img at bounding box center [190, 146] width 9 height 17
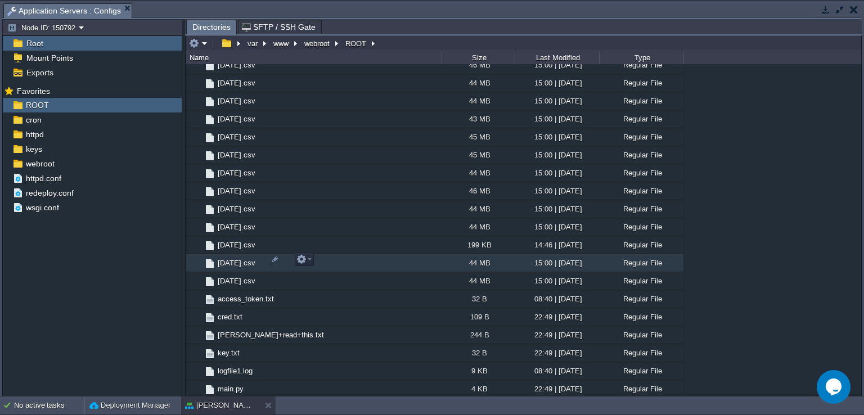
scroll to position [337, 0]
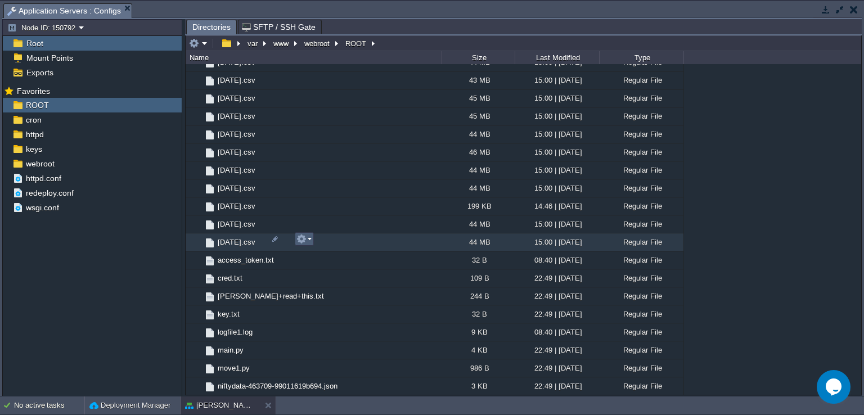
click at [308, 237] on em at bounding box center [303, 239] width 15 height 10
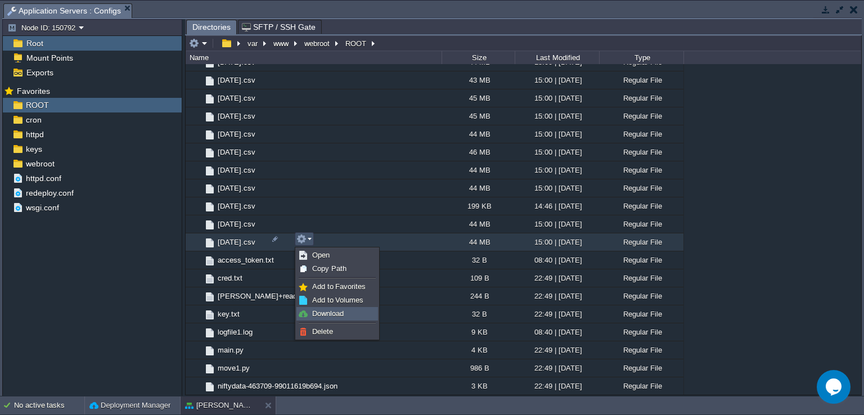
click at [338, 314] on span "Download" at bounding box center [327, 313] width 31 height 8
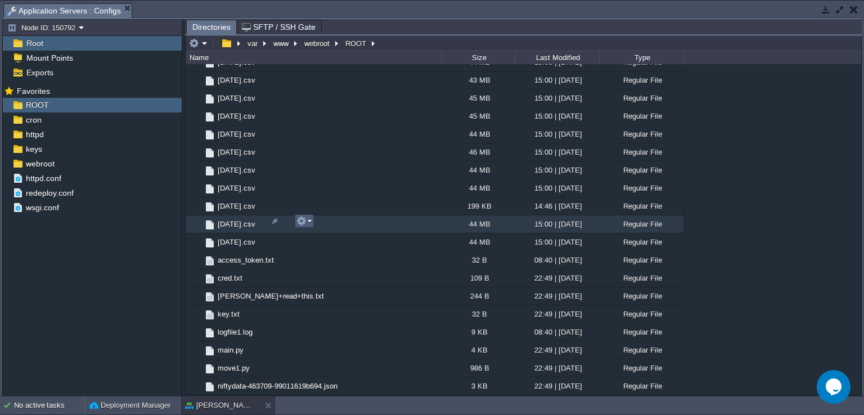
click at [304, 220] on button "button" at bounding box center [301, 221] width 10 height 10
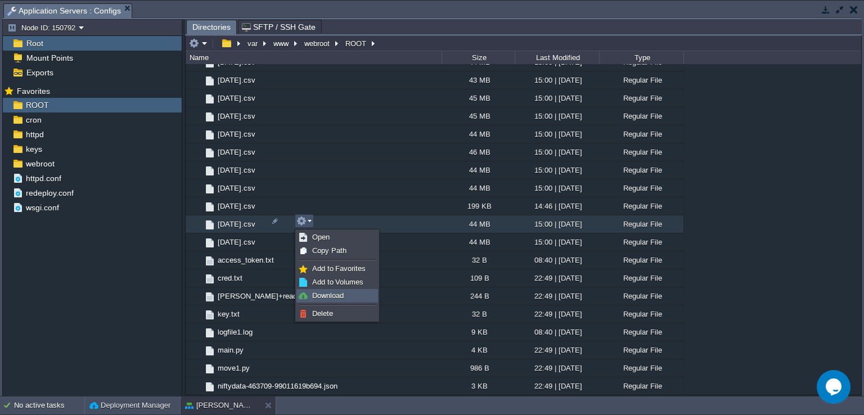
click at [336, 292] on span "Download" at bounding box center [327, 295] width 31 height 8
